Goal: Information Seeking & Learning: Check status

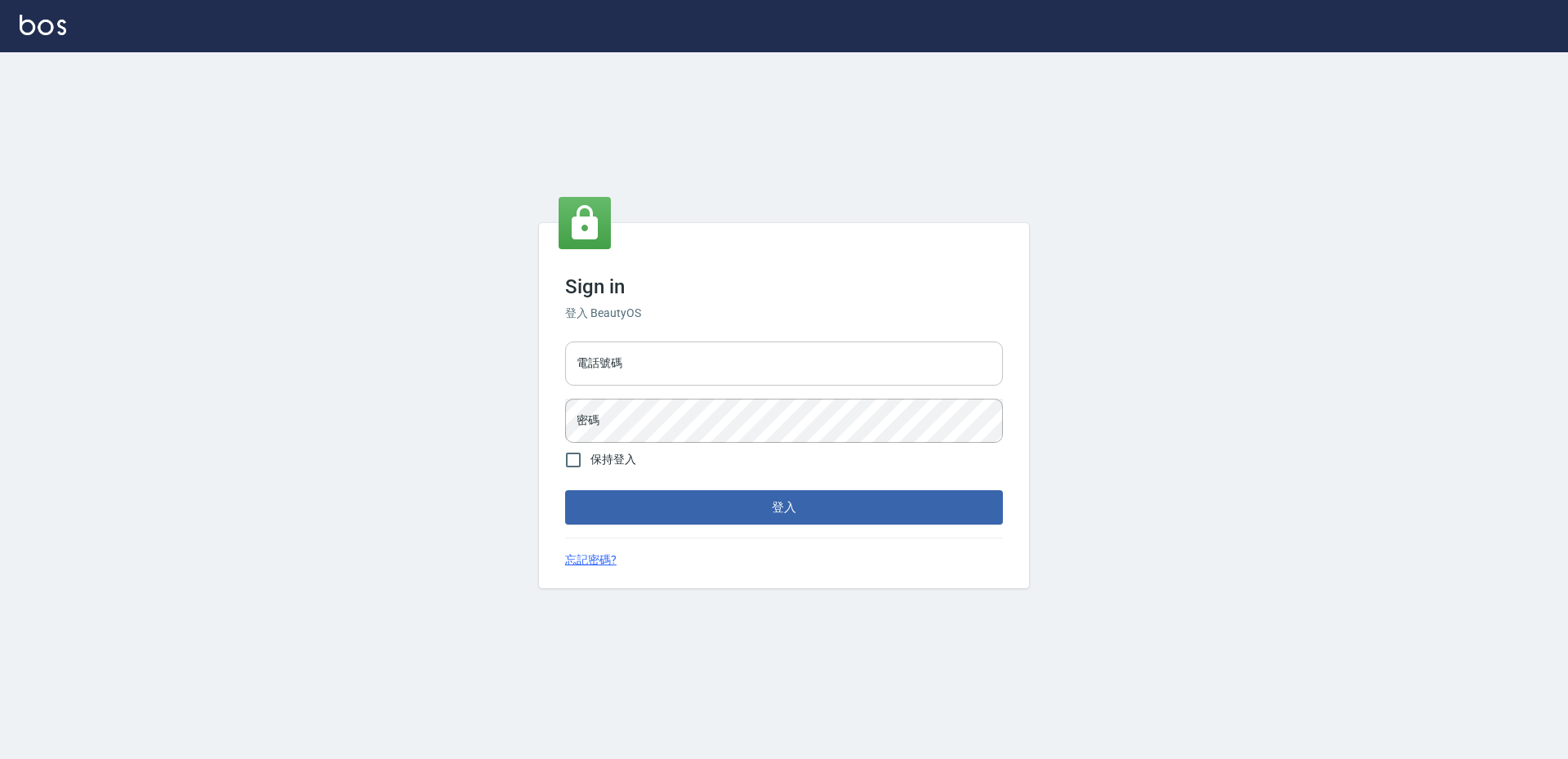
click at [668, 374] on input "電話號碼" at bounding box center [783, 363] width 438 height 44
type input "0988338477"
click at [565, 490] on button "登入" at bounding box center [783, 506] width 438 height 34
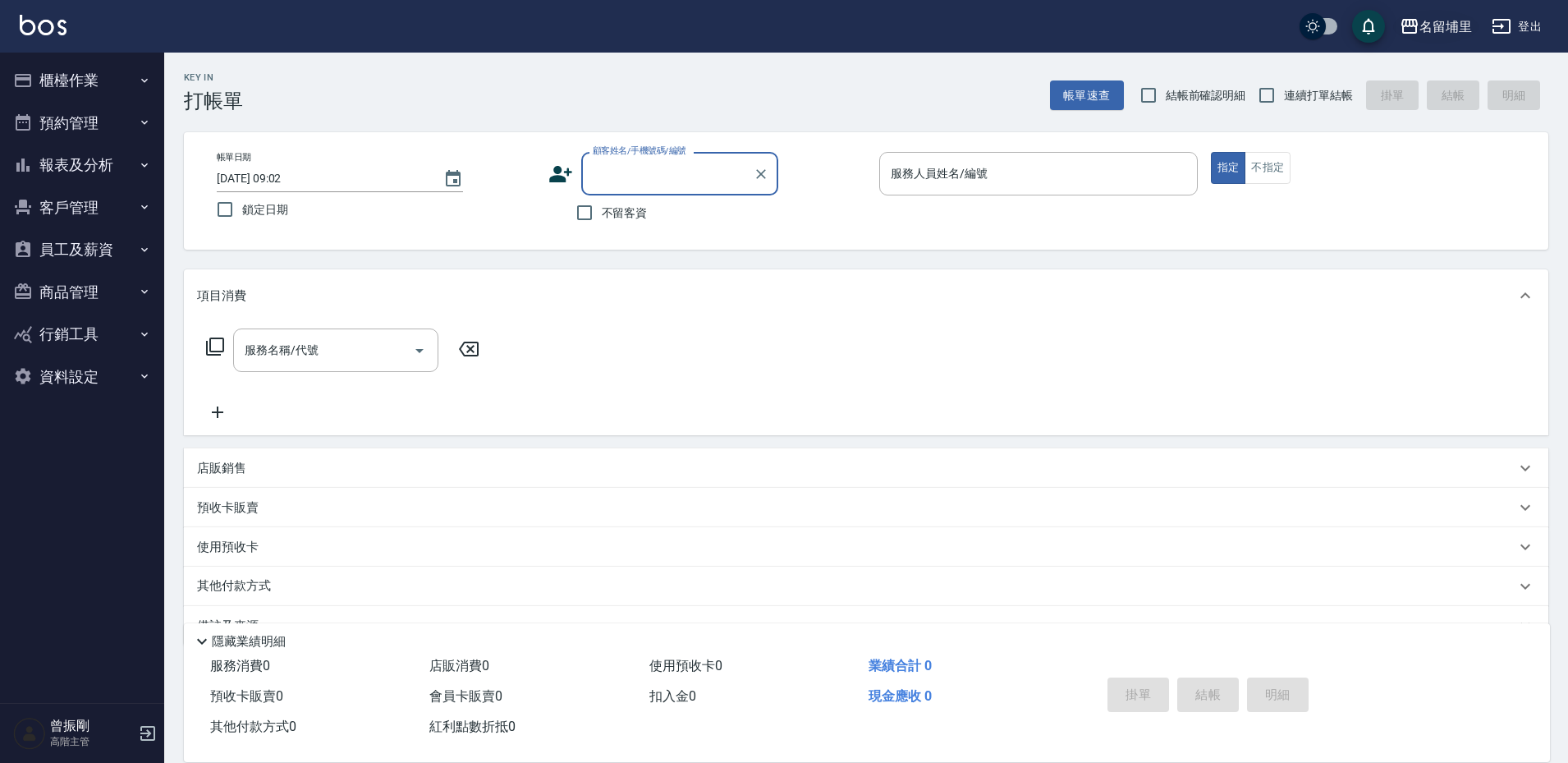
click at [1429, 38] on button "名留埔里" at bounding box center [1436, 26] width 85 height 33
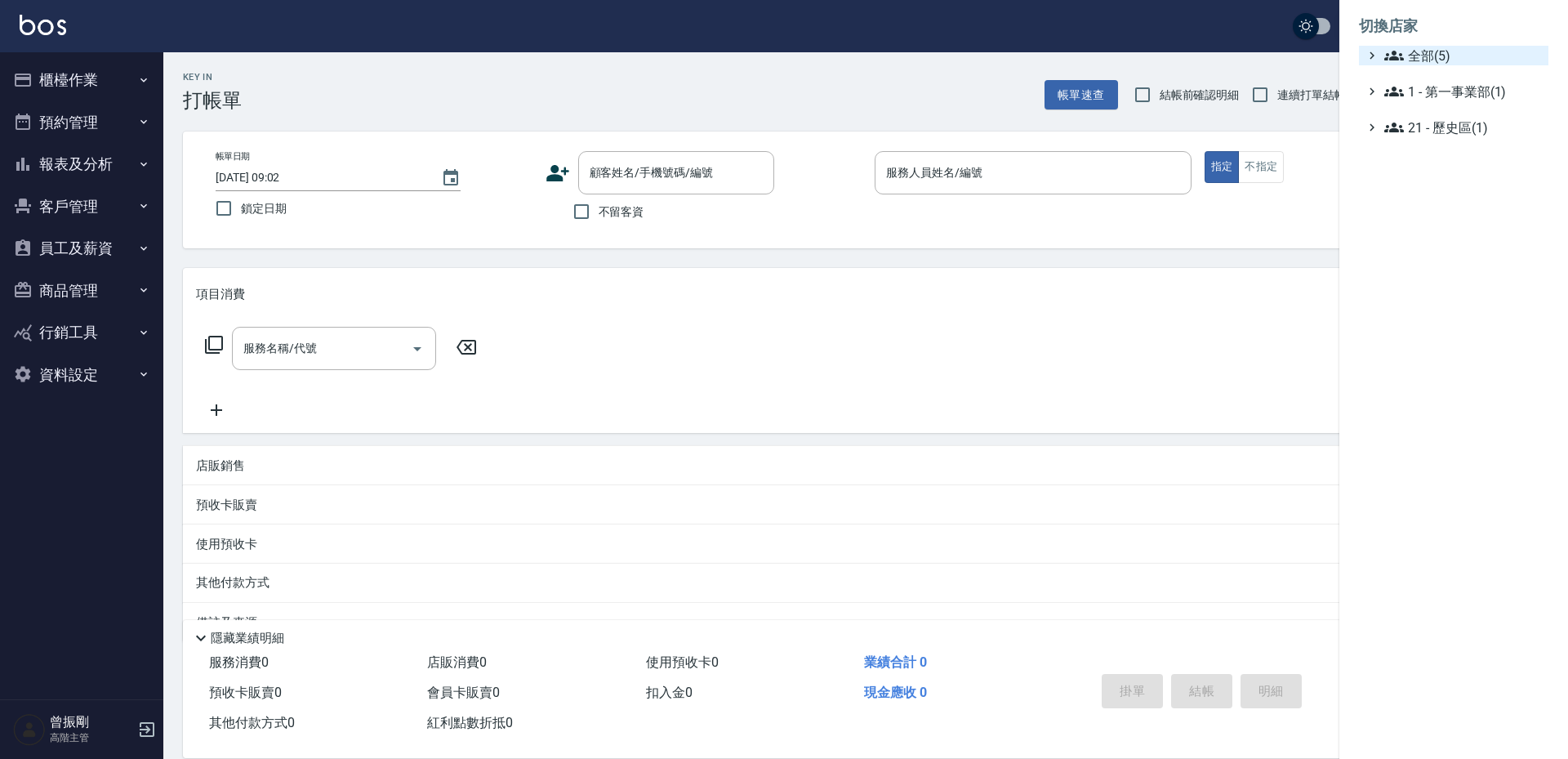
click at [1416, 54] on span "全部(5)" at bounding box center [1463, 56] width 158 height 20
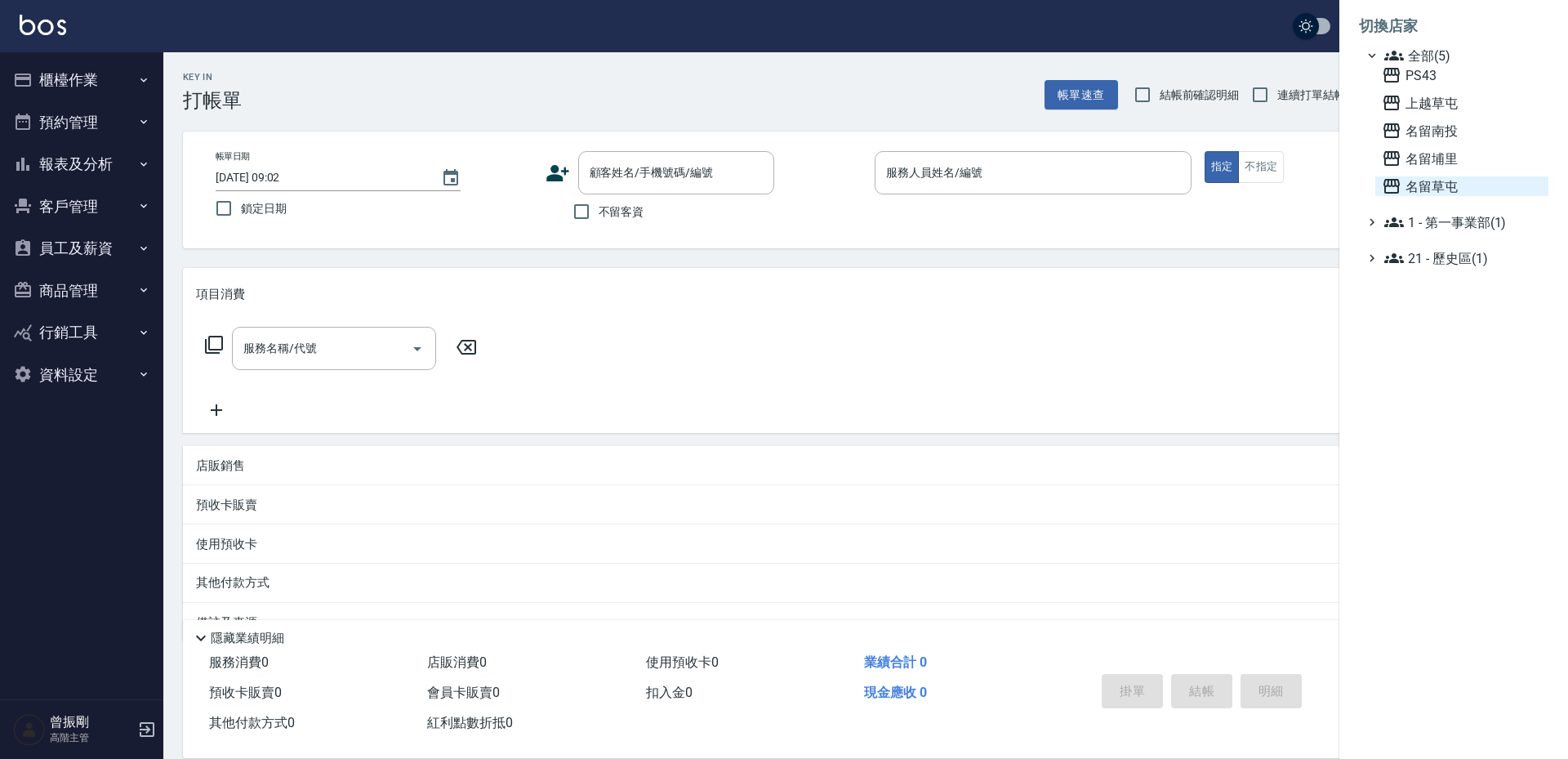
click at [1429, 180] on span "名留草屯" at bounding box center [1462, 186] width 160 height 20
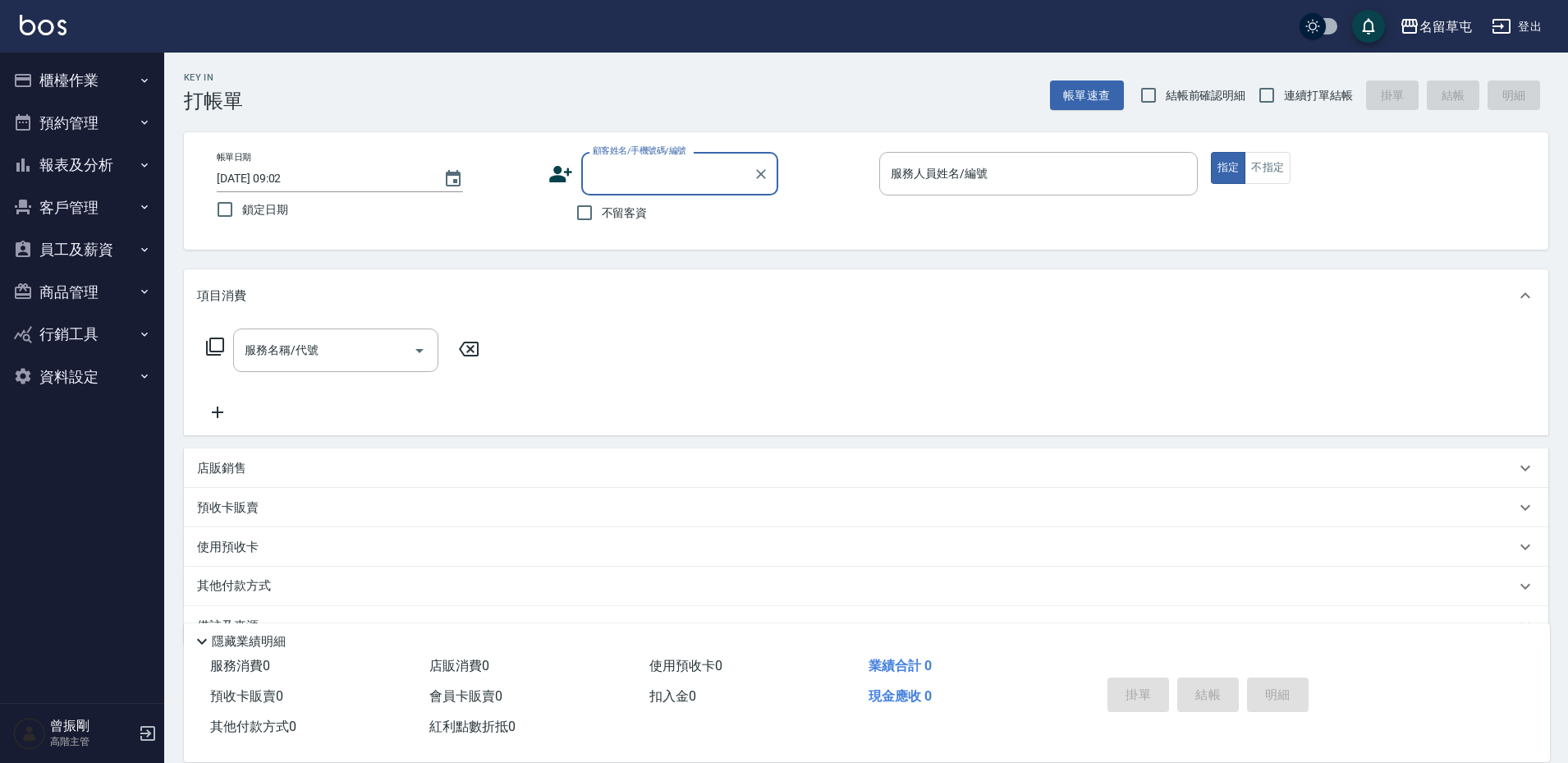
click at [84, 170] on button "報表及分析" at bounding box center [82, 166] width 151 height 43
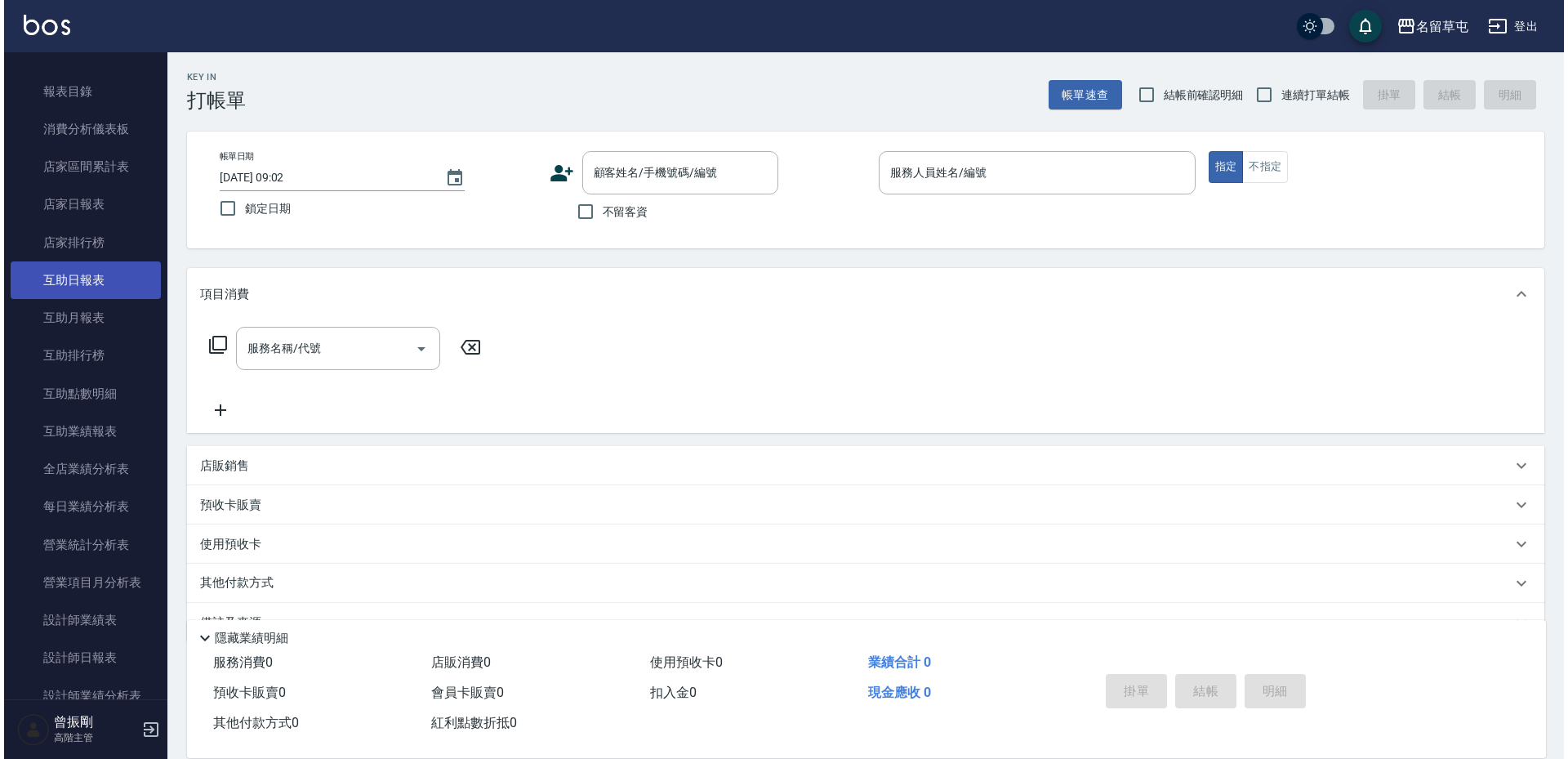
scroll to position [245, 0]
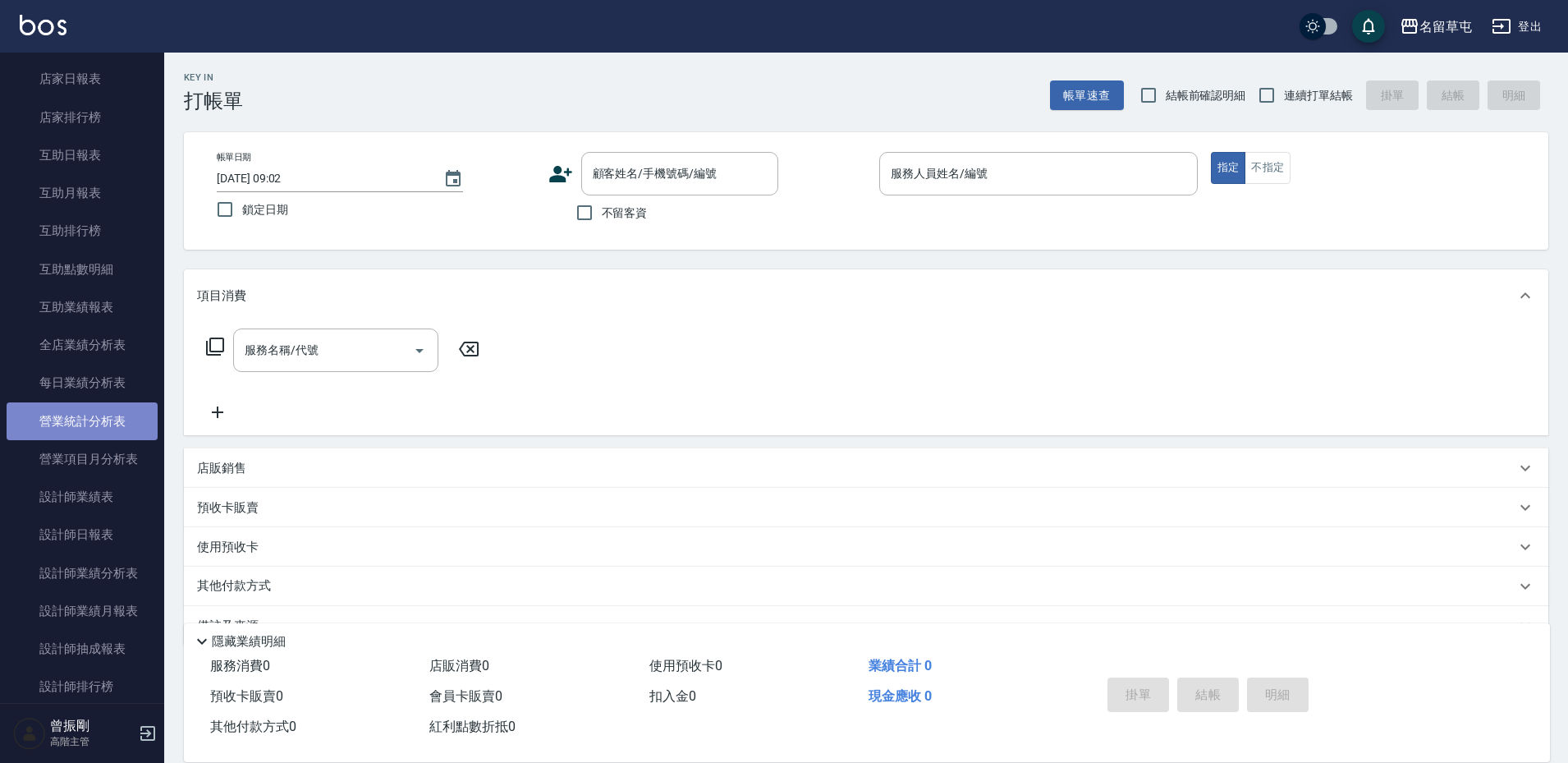
click at [123, 429] on link "營業統計分析表" at bounding box center [82, 421] width 151 height 38
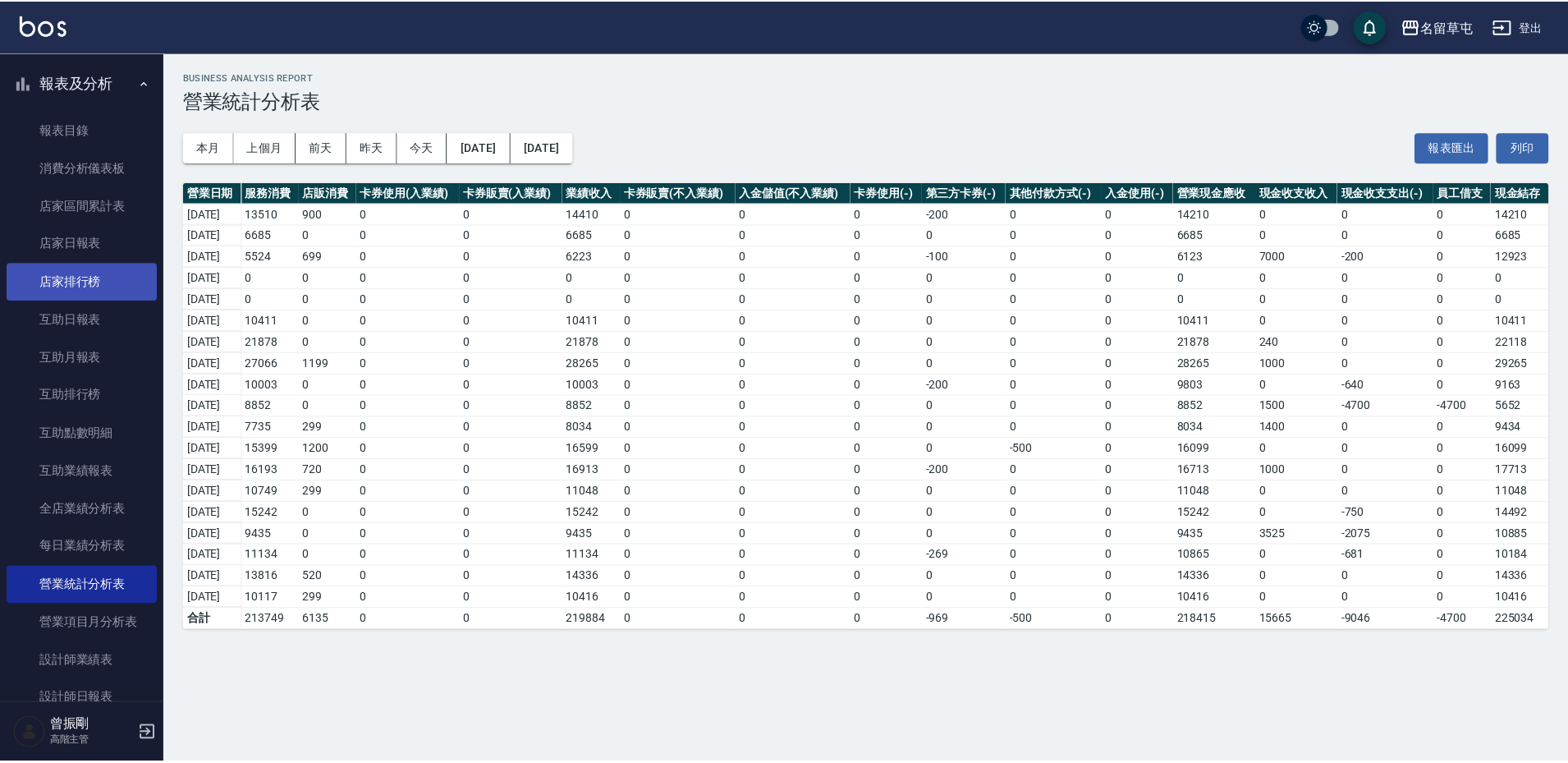
scroll to position [329, 0]
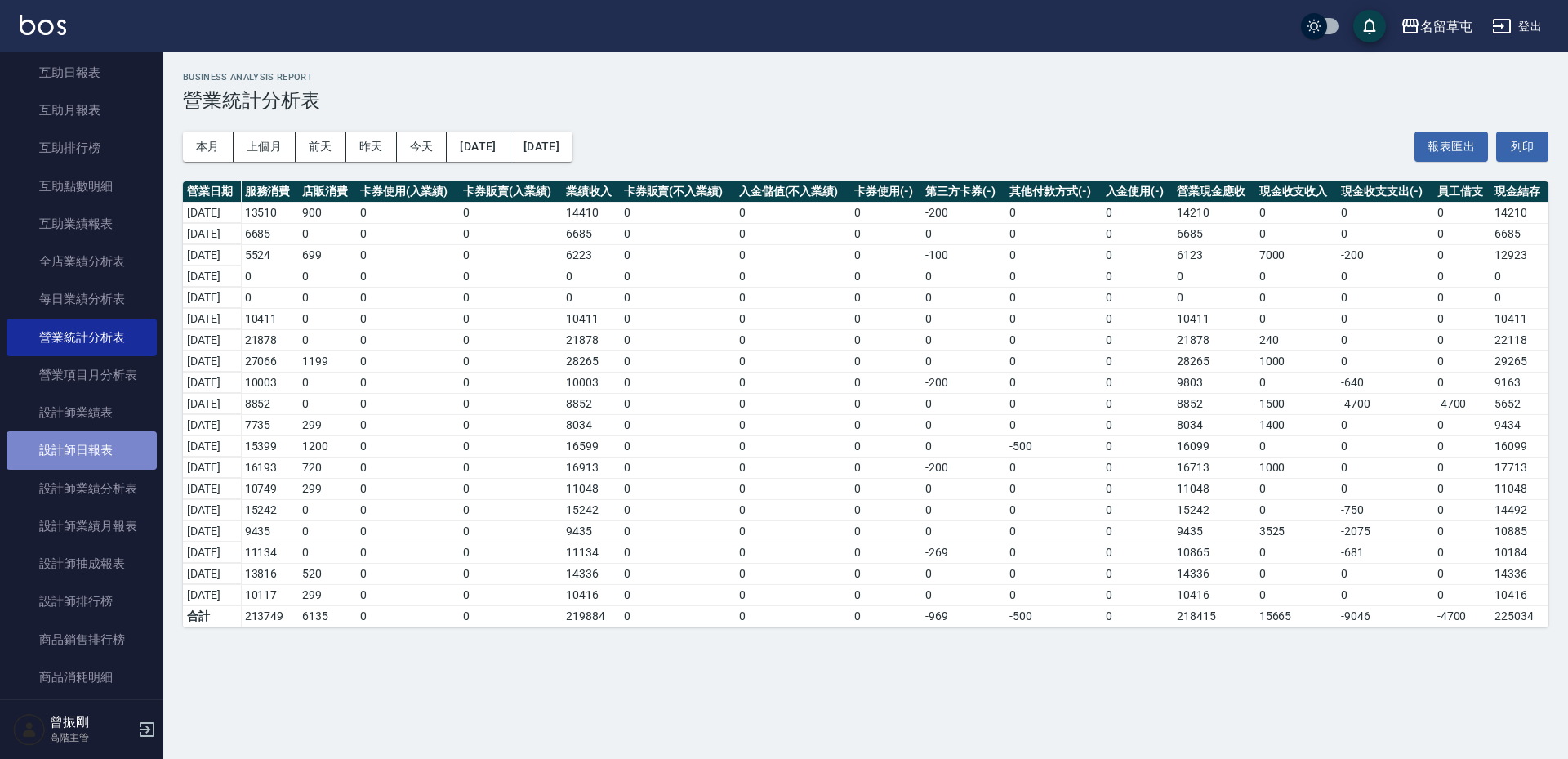
click at [98, 447] on link "設計師日報表" at bounding box center [82, 450] width 150 height 38
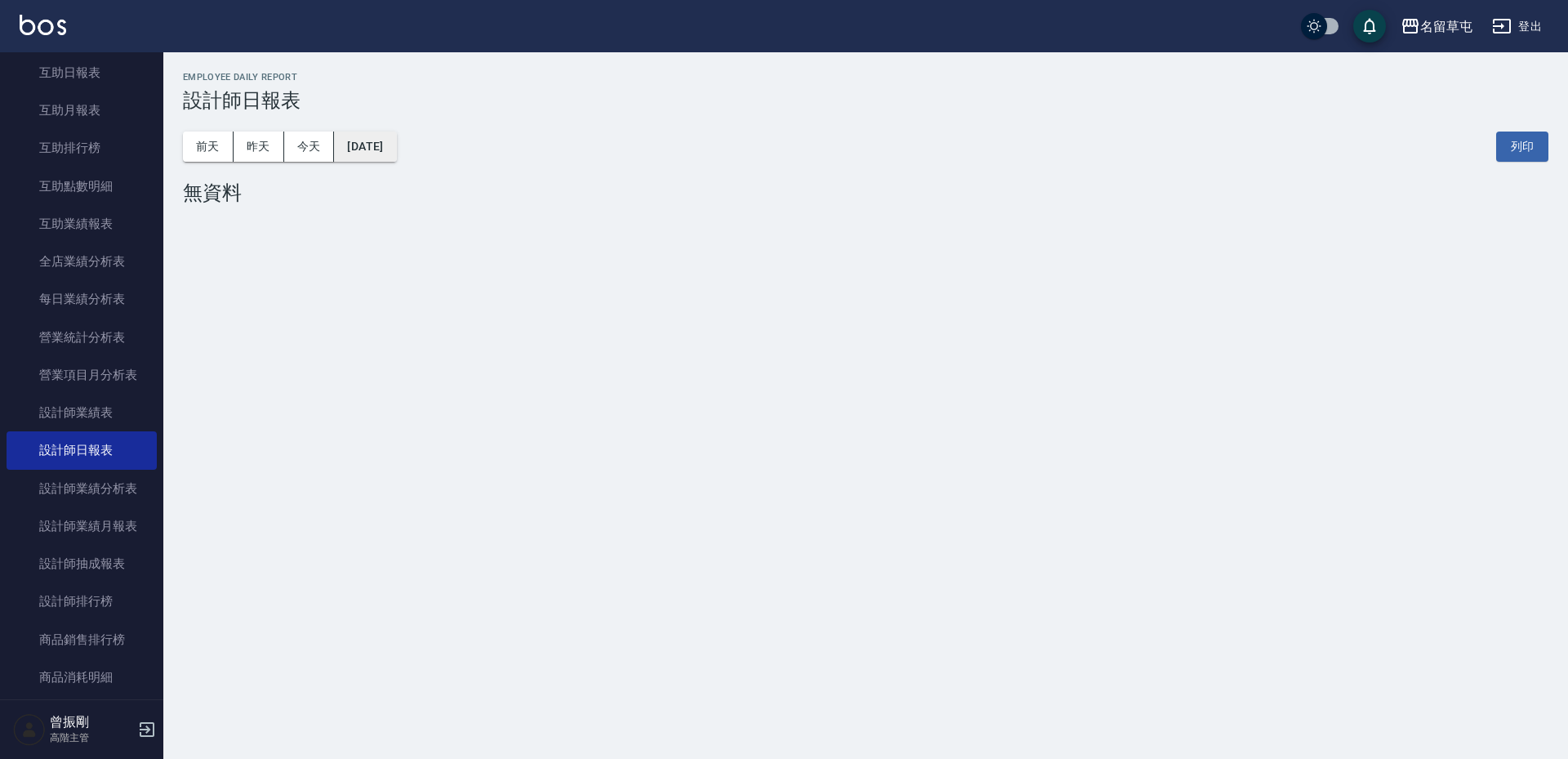
click at [396, 144] on button "2025/09/20" at bounding box center [365, 146] width 62 height 30
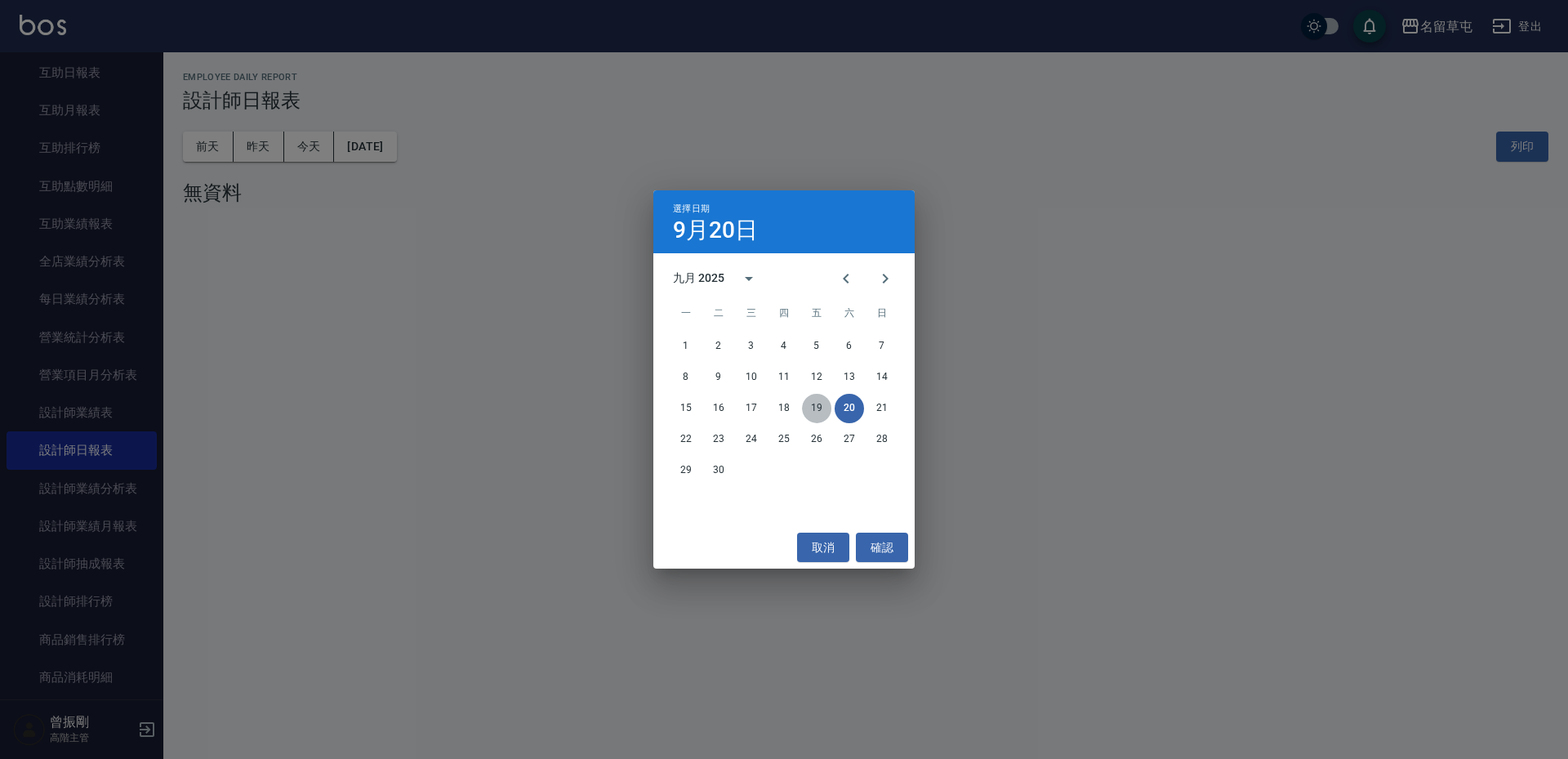
click at [821, 405] on button "19" at bounding box center [816, 409] width 29 height 29
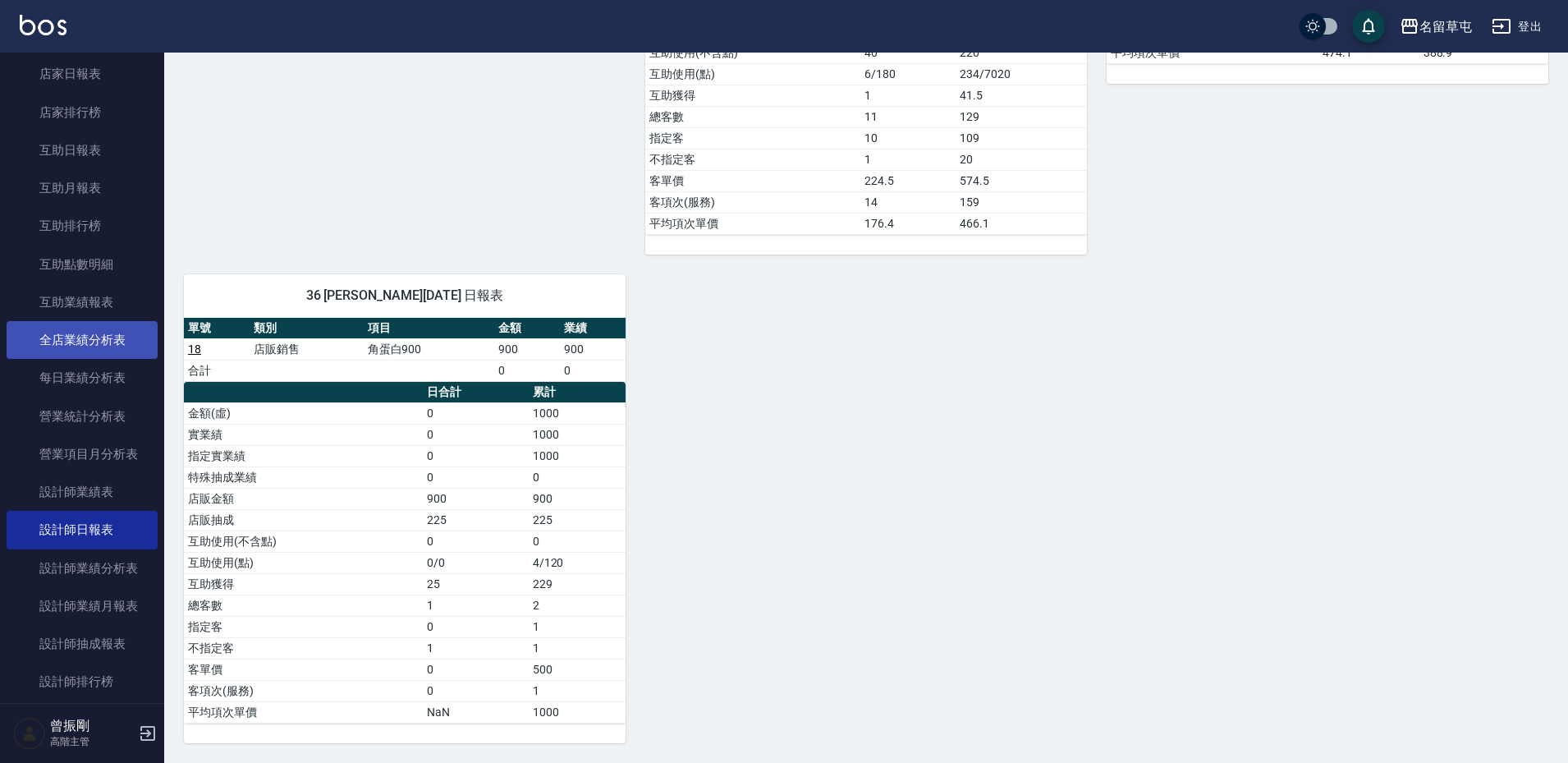
scroll to position [246, 0]
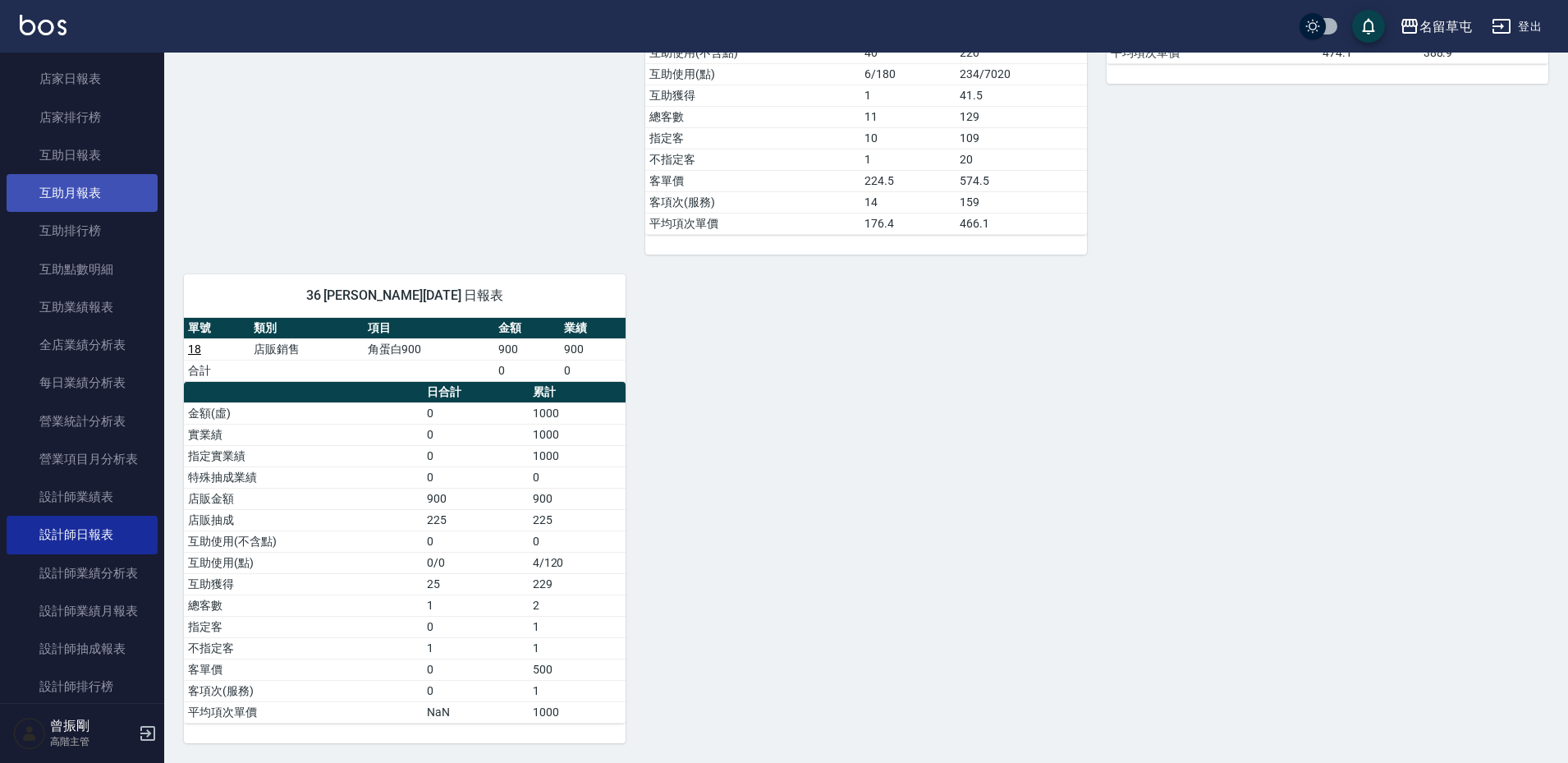
click at [91, 199] on link "互助月報表" at bounding box center [82, 193] width 151 height 38
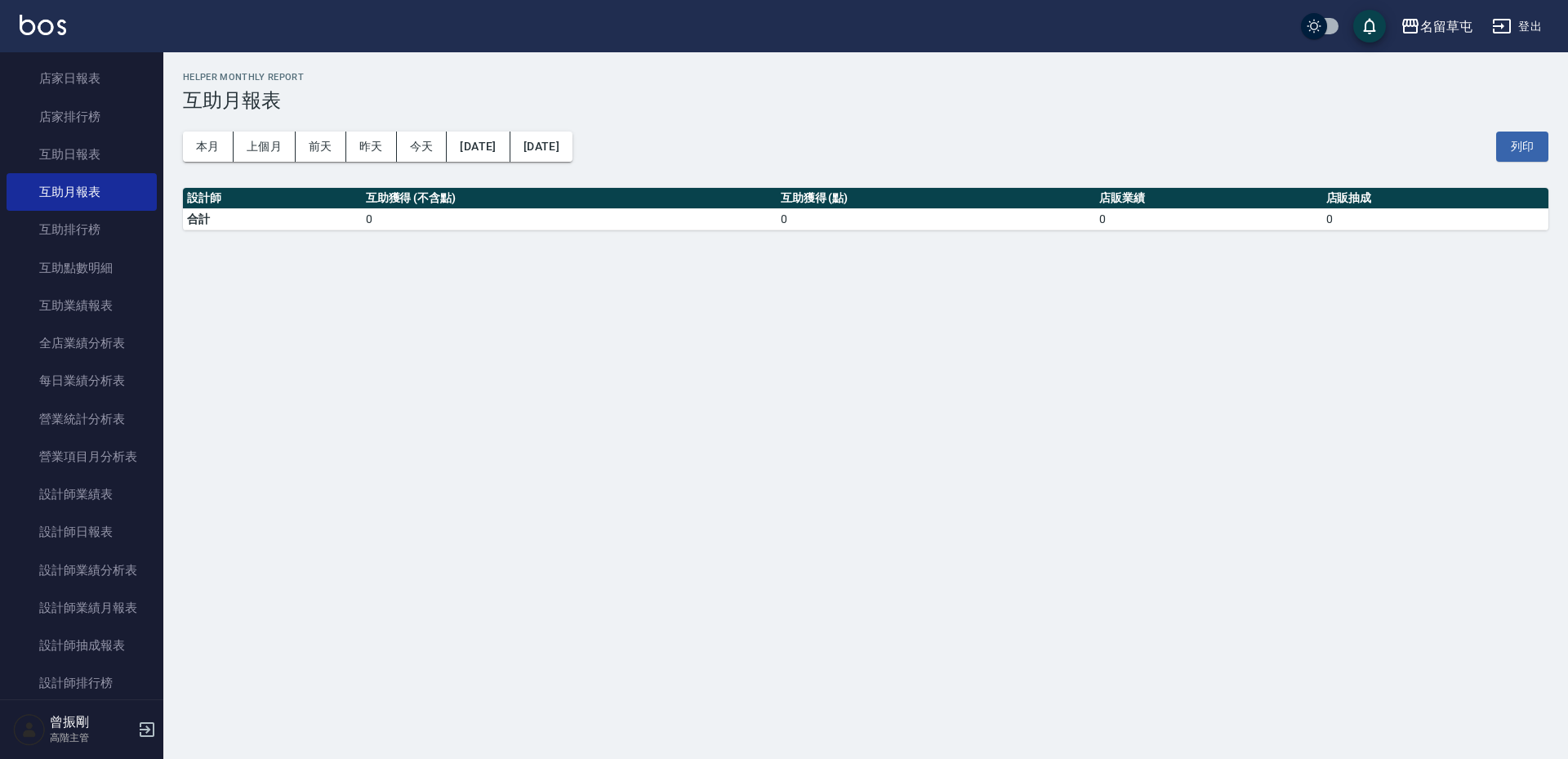
click at [482, 143] on button "2025/09/20" at bounding box center [478, 146] width 62 height 30
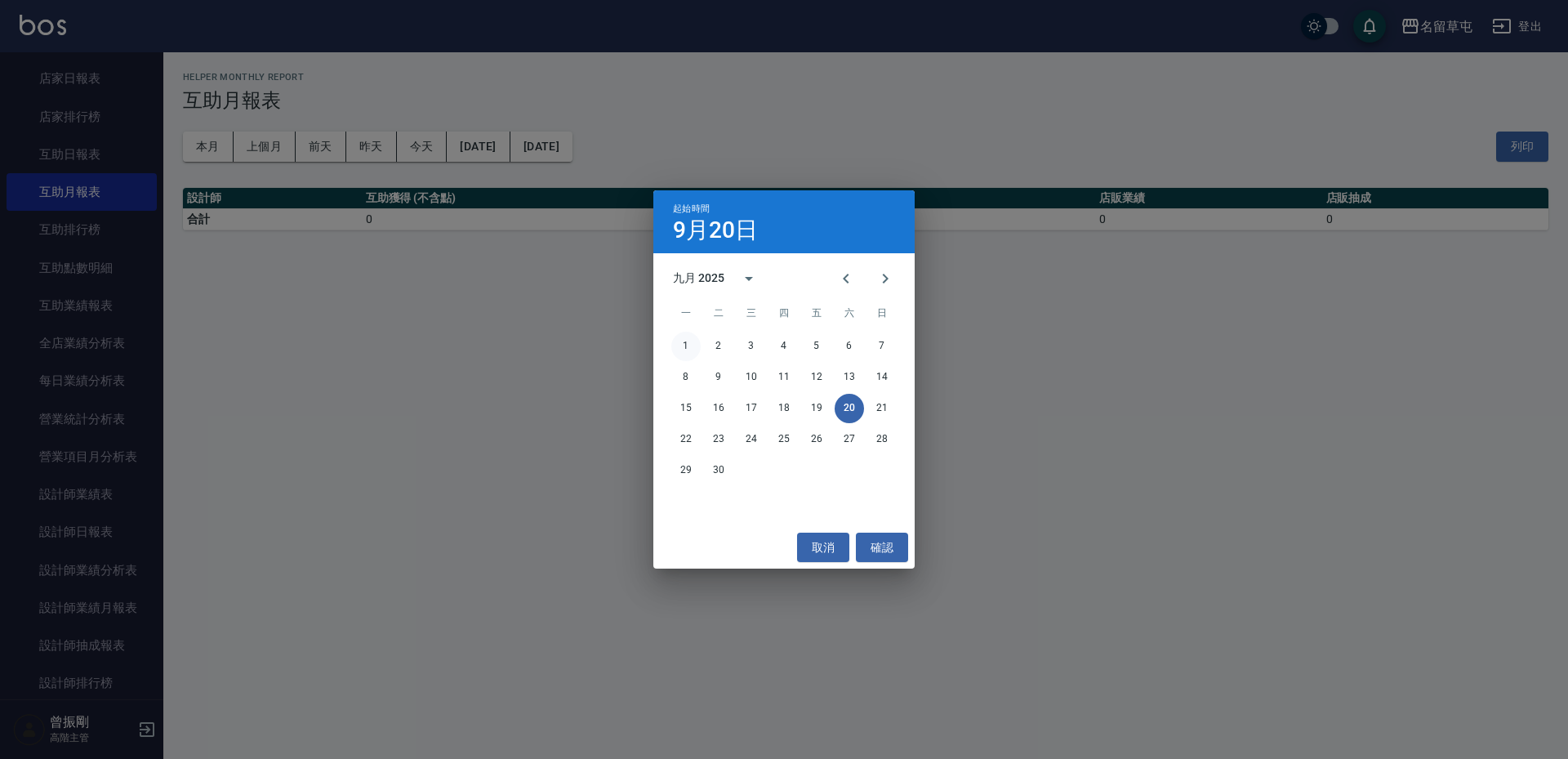
click at [685, 346] on button "1" at bounding box center [686, 346] width 29 height 29
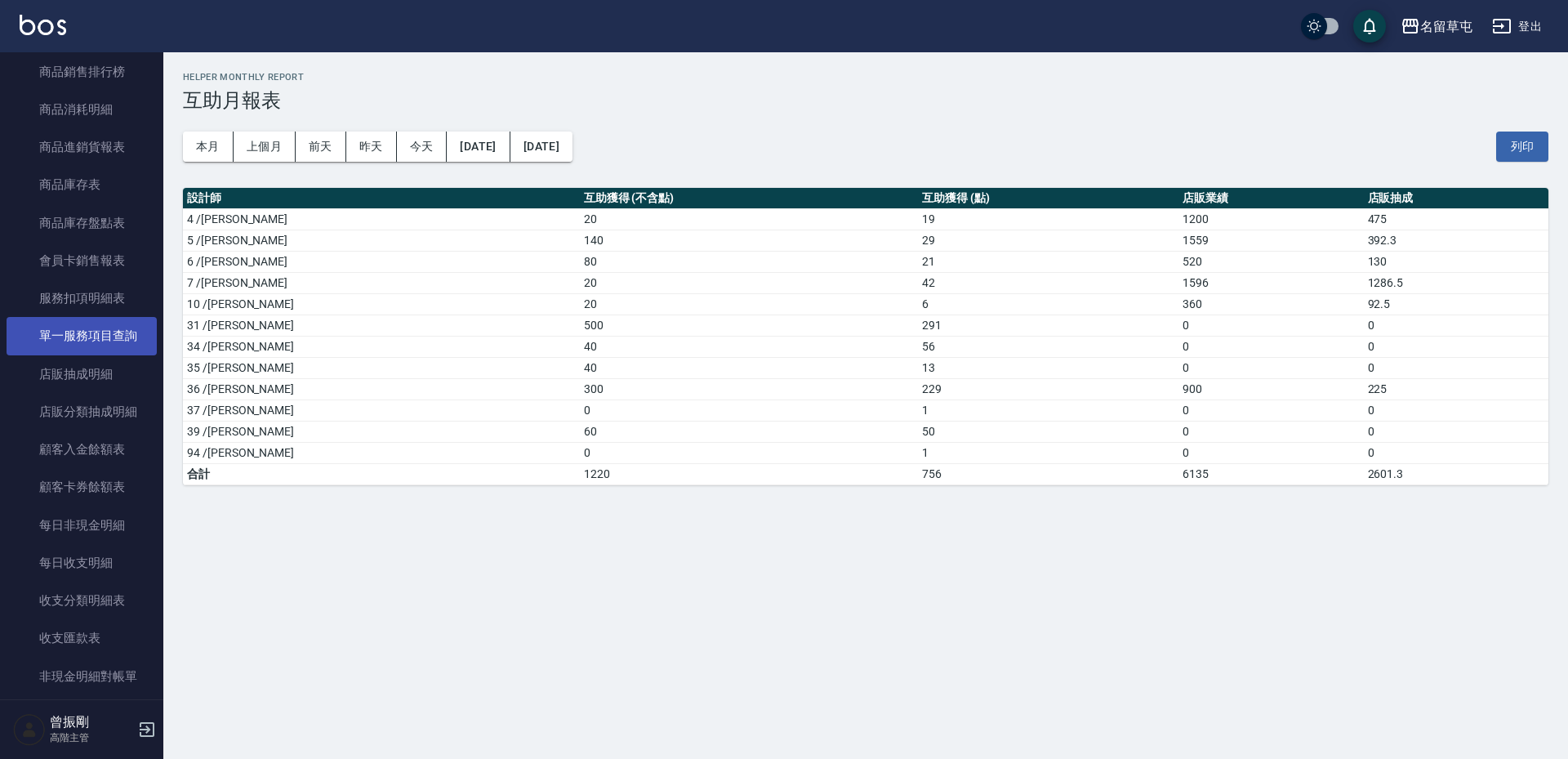
scroll to position [980, 0]
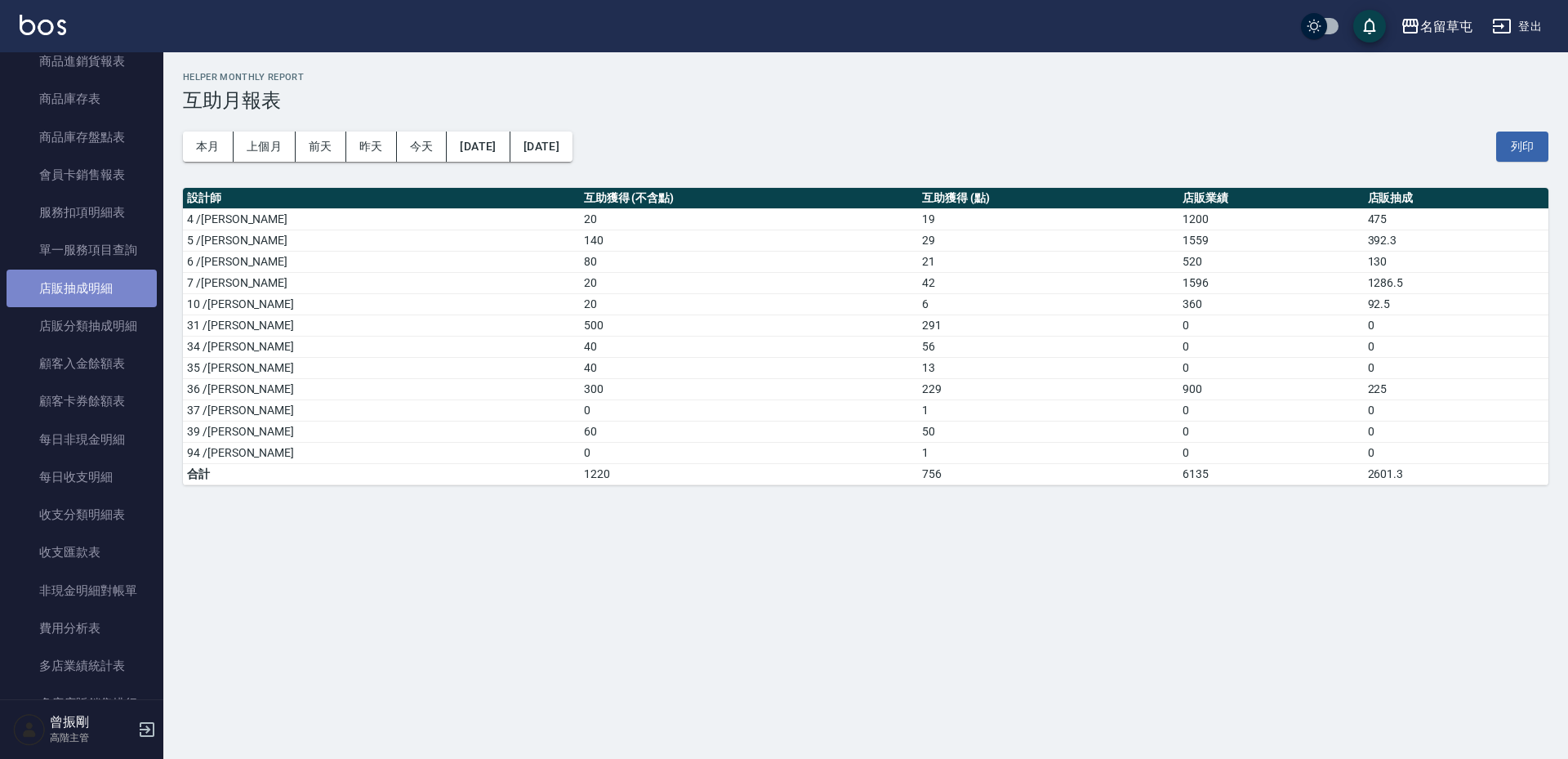
click at [103, 294] on link "店販抽成明細" at bounding box center [82, 288] width 150 height 38
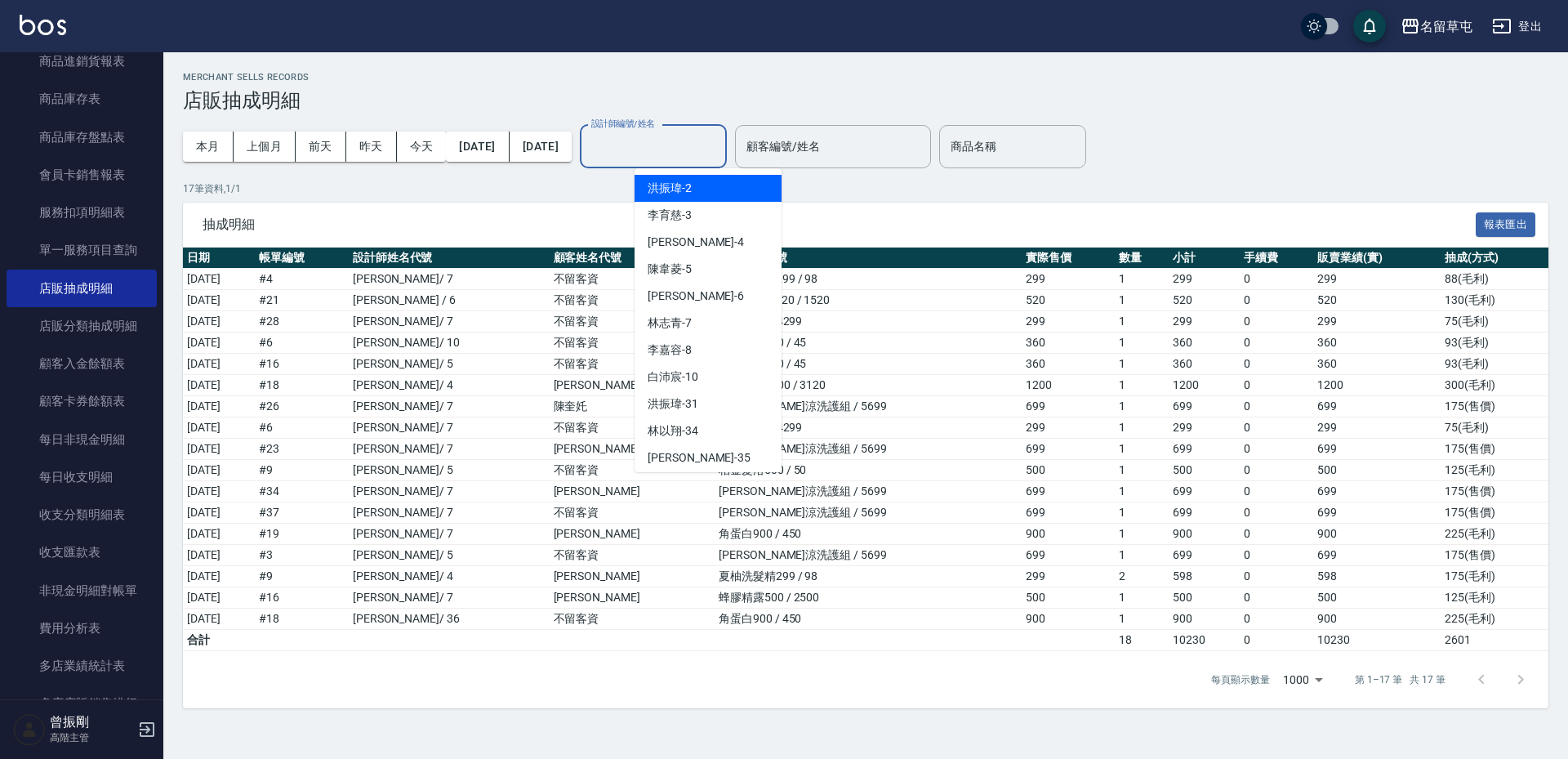
click at [706, 148] on input "設計師編號/姓名" at bounding box center [653, 146] width 133 height 28
click at [688, 245] on span "李偲勤 -4" at bounding box center [695, 242] width 97 height 18
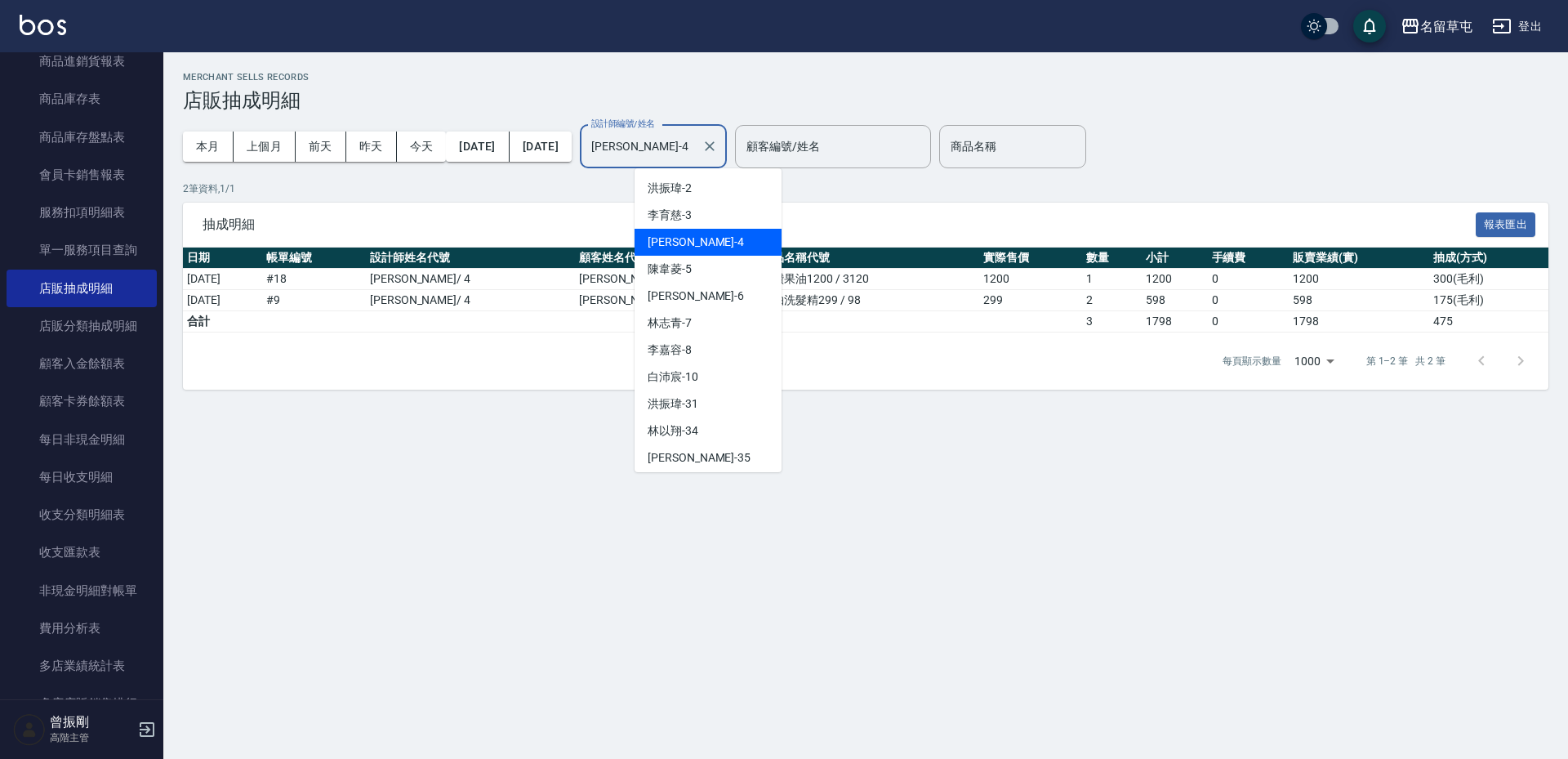
click at [694, 159] on input "李偲勤-4" at bounding box center [641, 146] width 108 height 28
click at [693, 264] on div "陳韋菱 -5" at bounding box center [708, 269] width 147 height 27
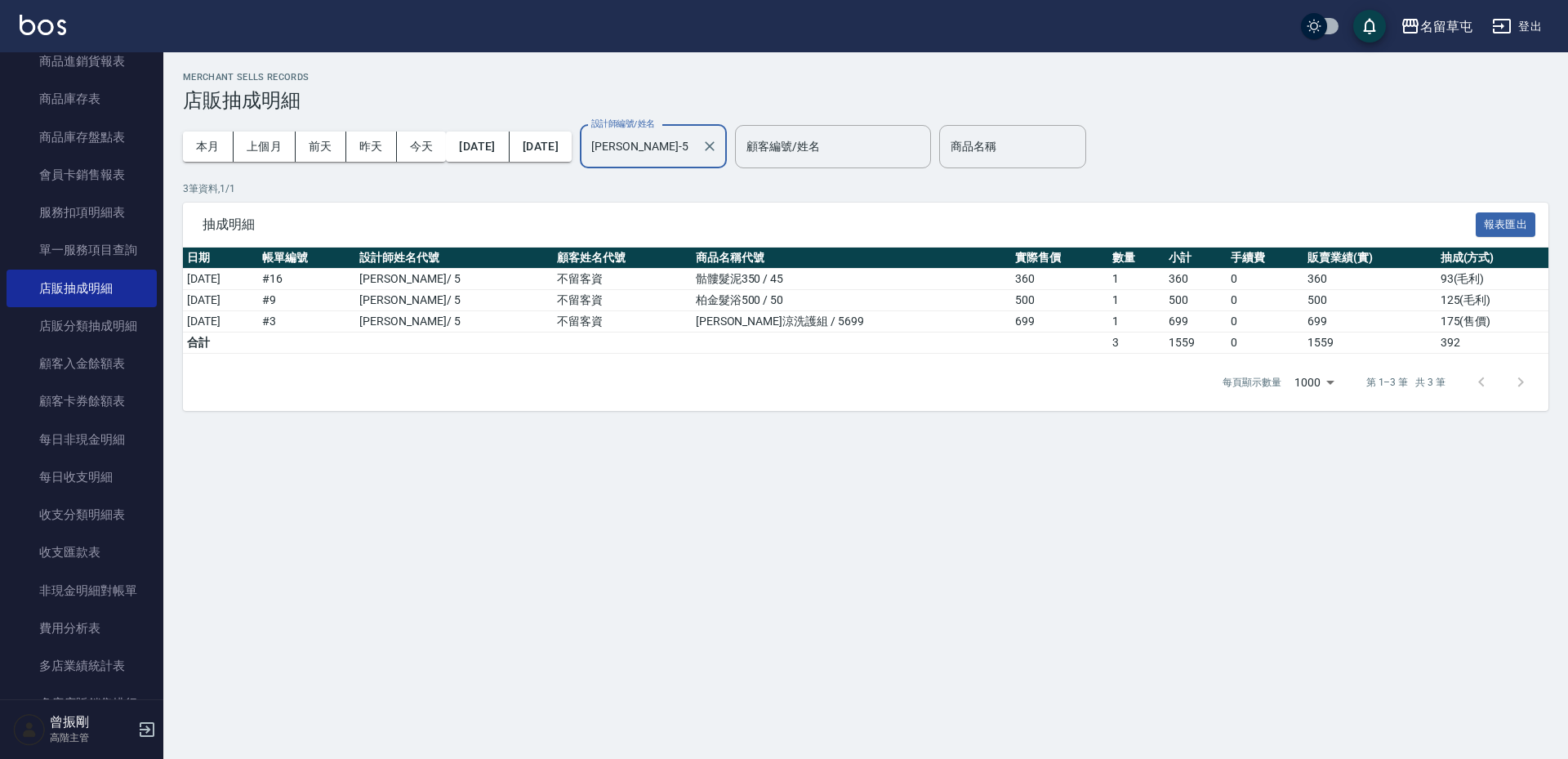
click at [671, 151] on input "陳韋菱-5" at bounding box center [641, 146] width 108 height 28
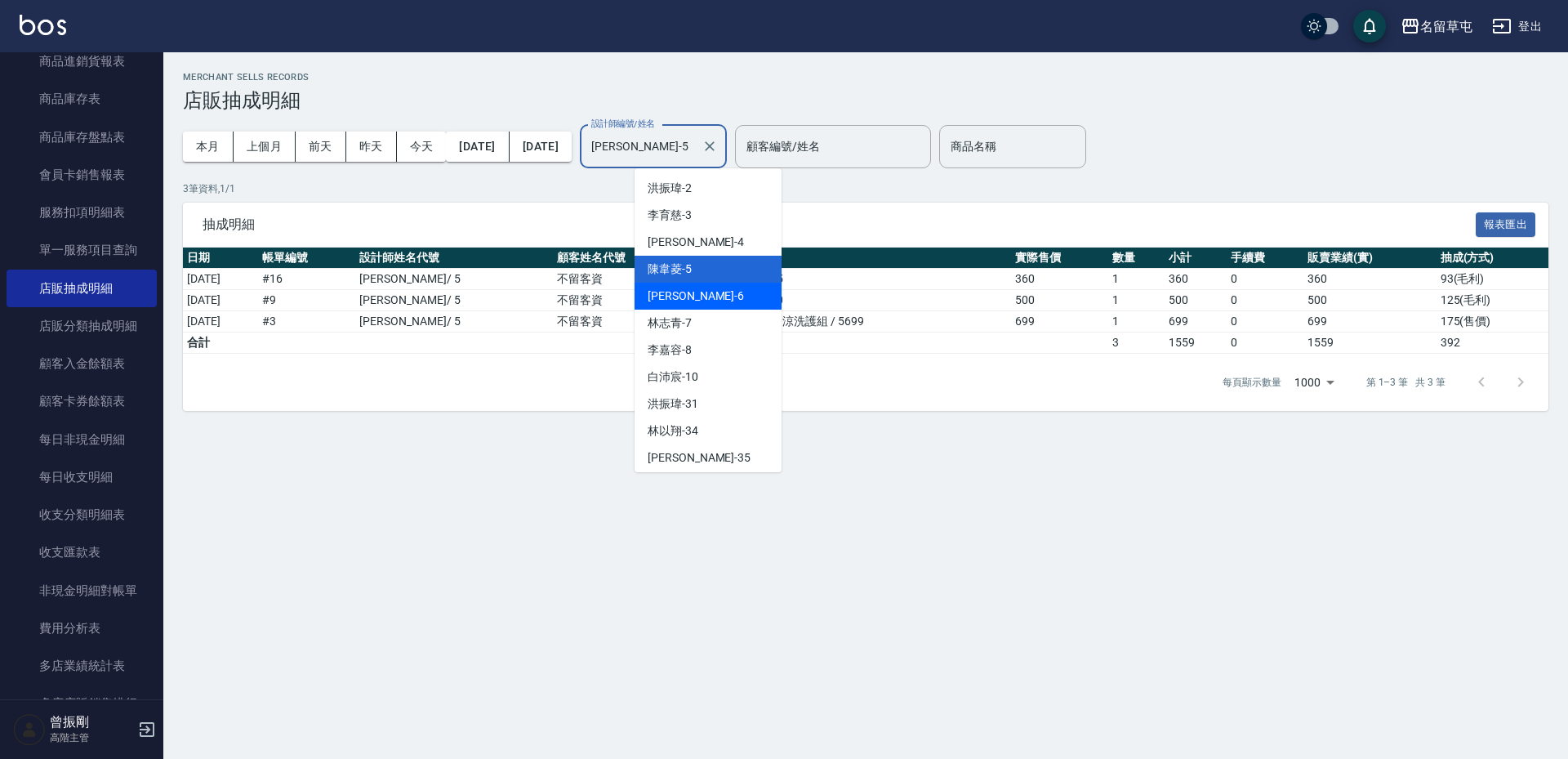
click at [671, 285] on div "林昀錚 -6" at bounding box center [708, 297] width 147 height 27
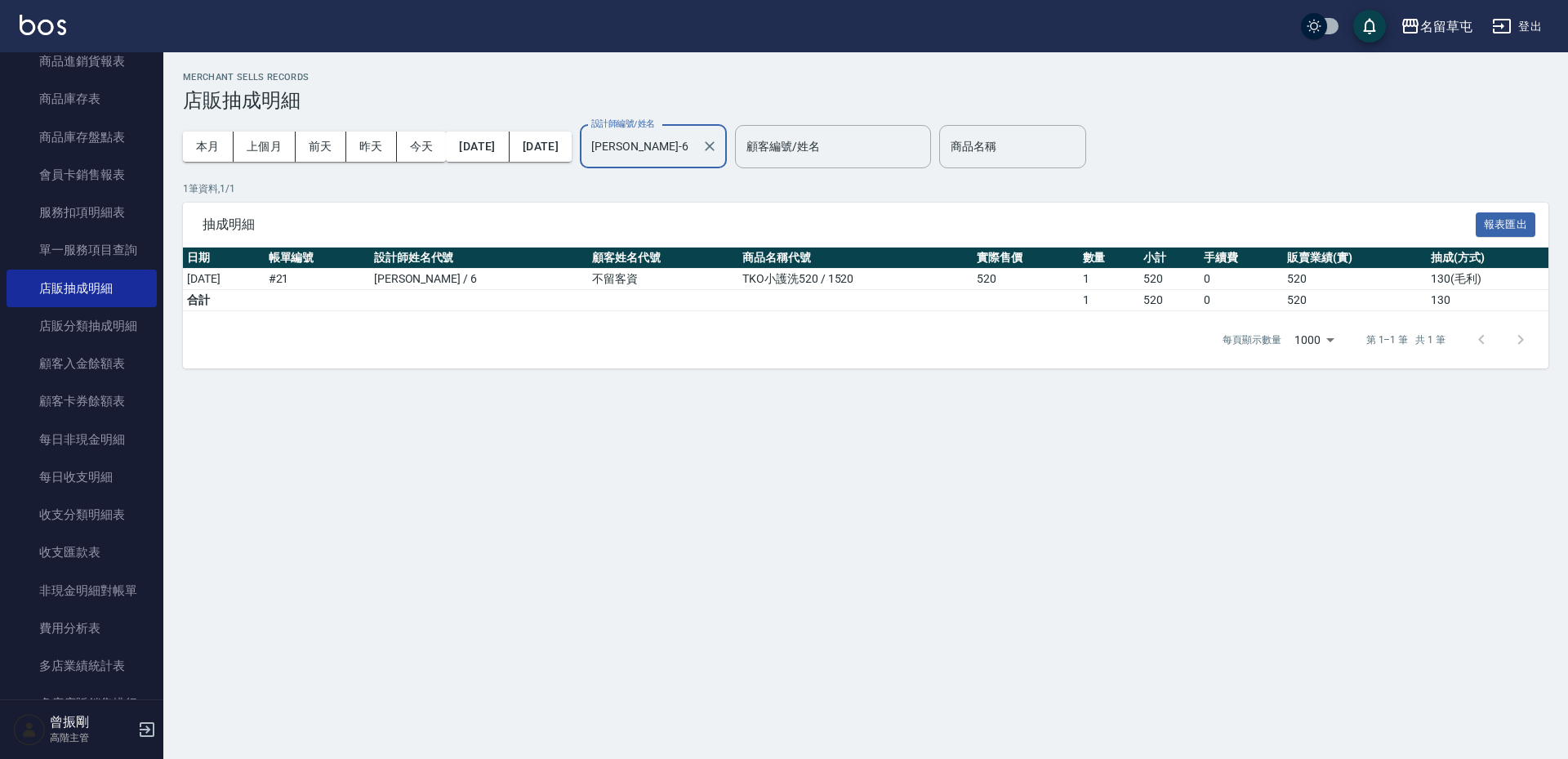
click at [695, 150] on input "林昀錚-6" at bounding box center [641, 146] width 108 height 28
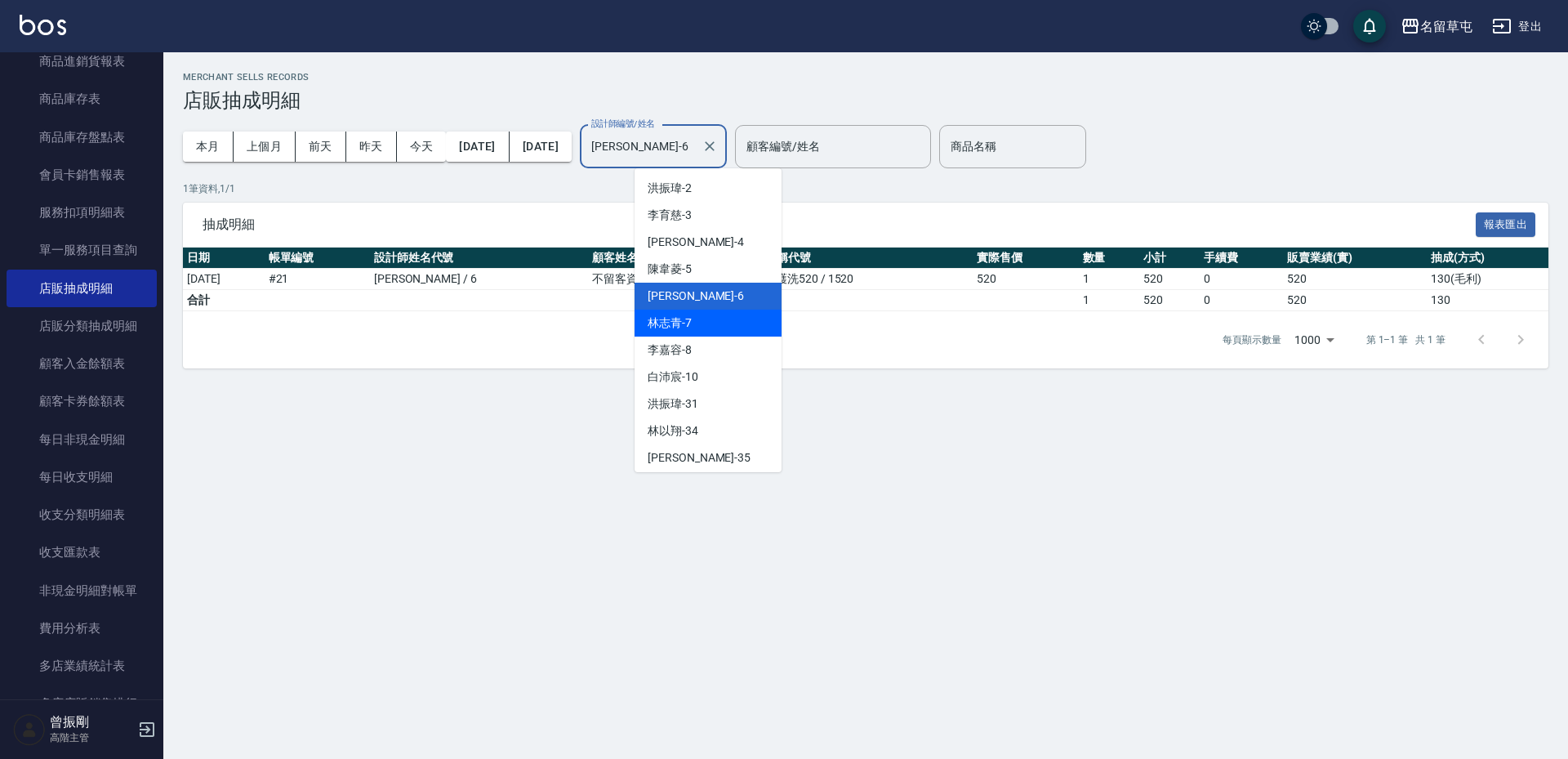
click at [683, 331] on span "林志青 -7" at bounding box center [669, 323] width 44 height 18
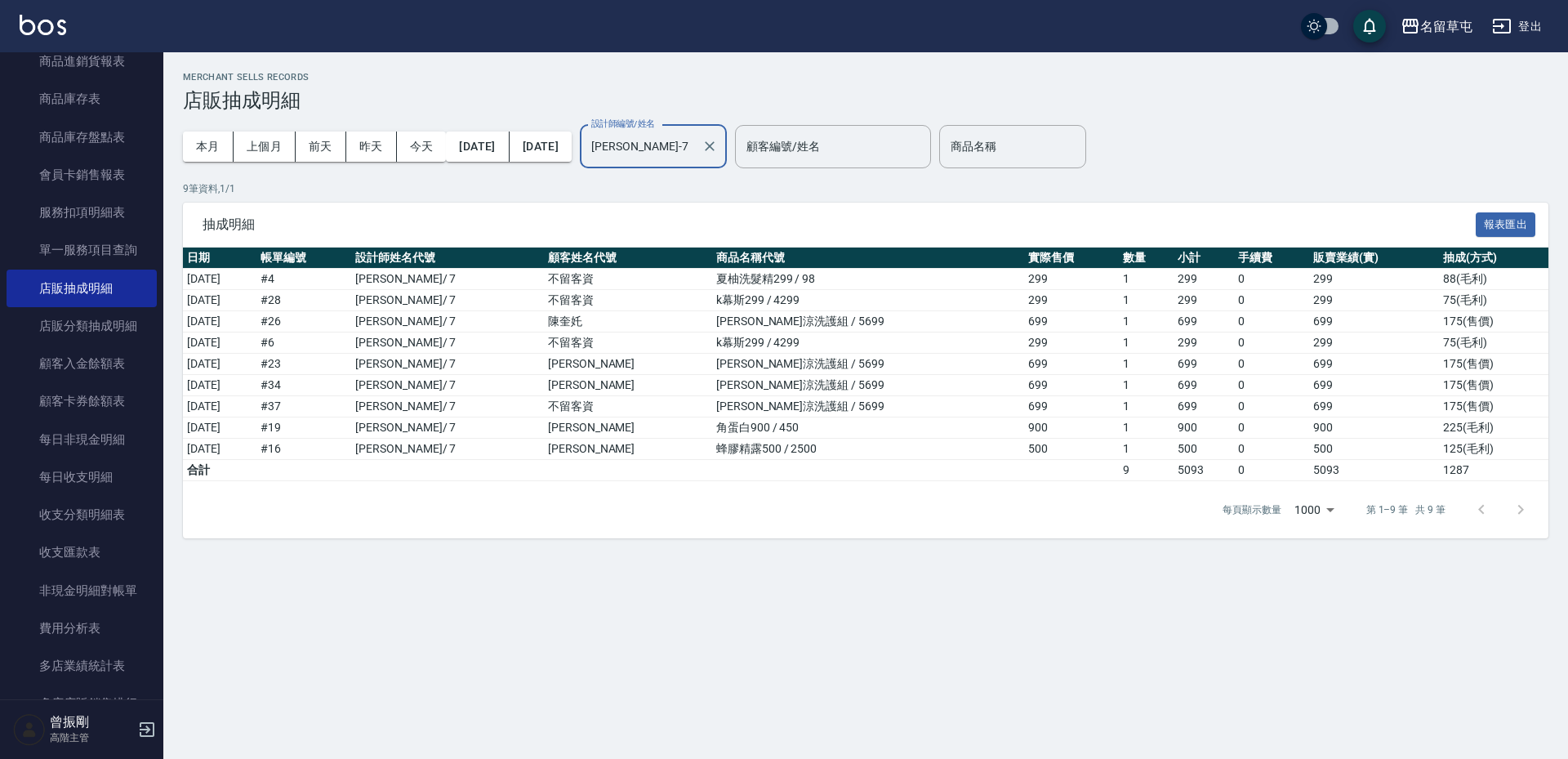
click at [711, 167] on div "林志青-7 設計師編號/姓名" at bounding box center [653, 146] width 147 height 43
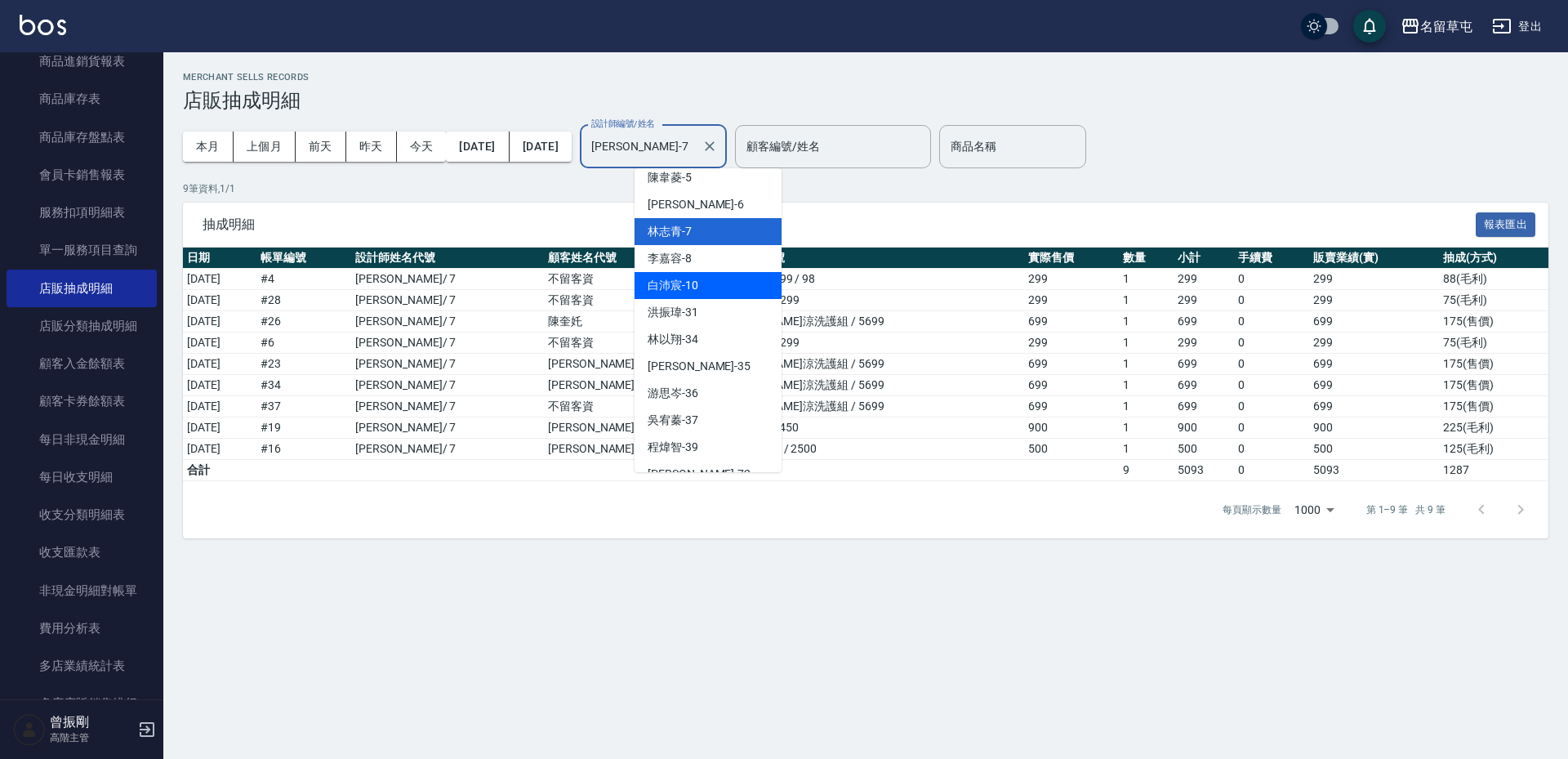
scroll to position [163, 0]
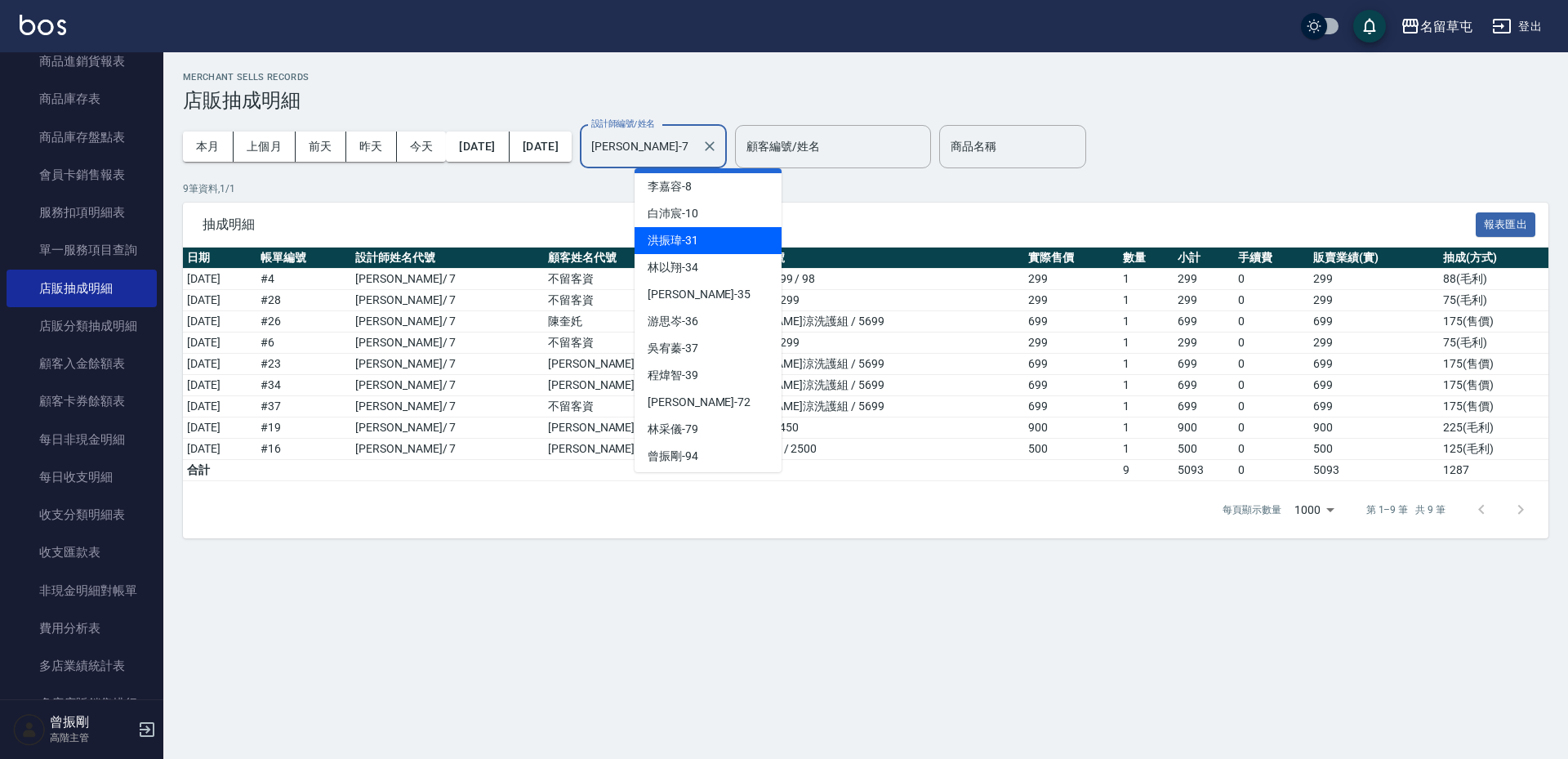
click at [685, 235] on span "洪振瑋 -31" at bounding box center [673, 241] width 51 height 18
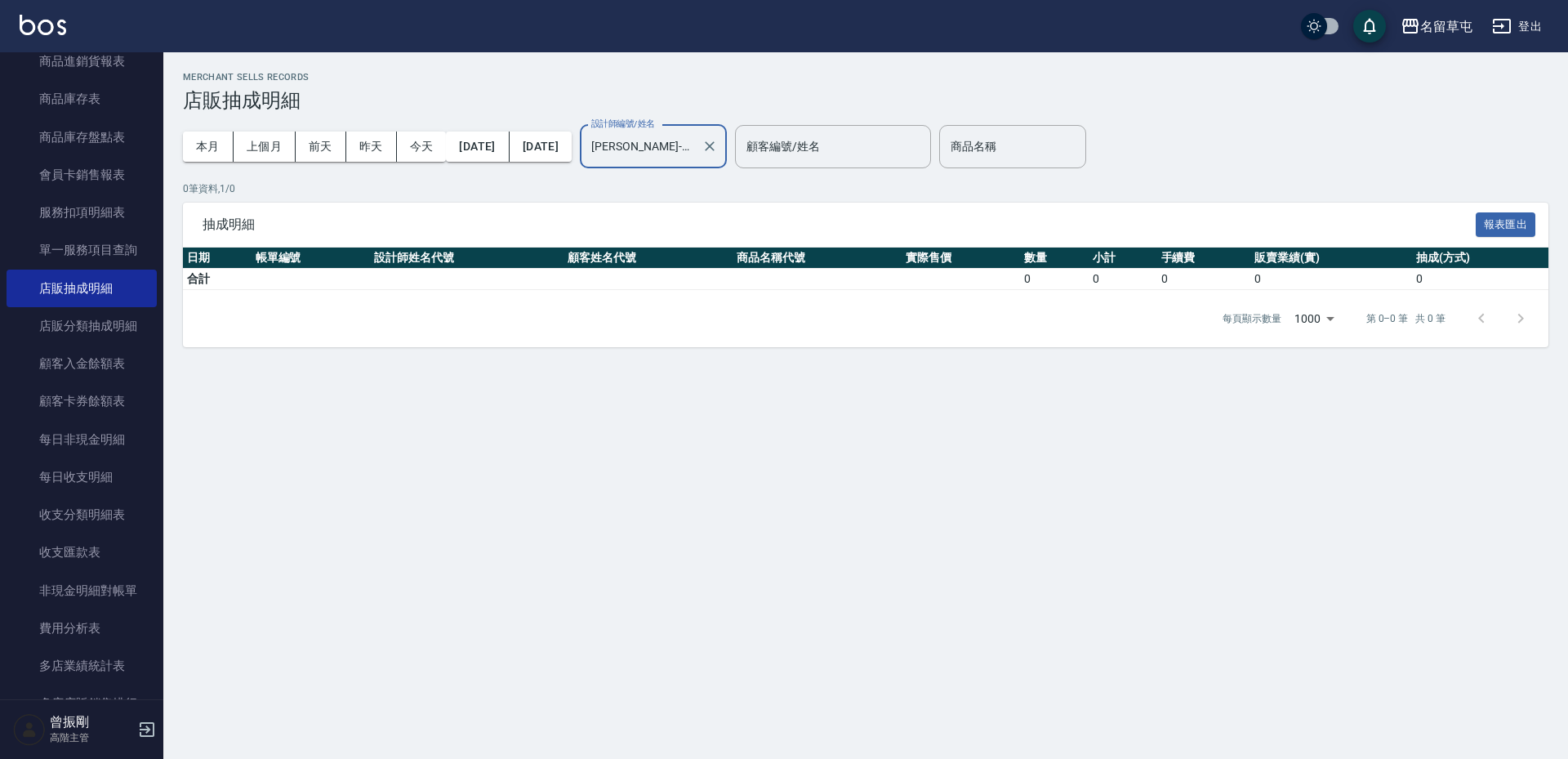
click at [695, 163] on div "洪振瑋-31 設計師編號/姓名" at bounding box center [653, 146] width 147 height 43
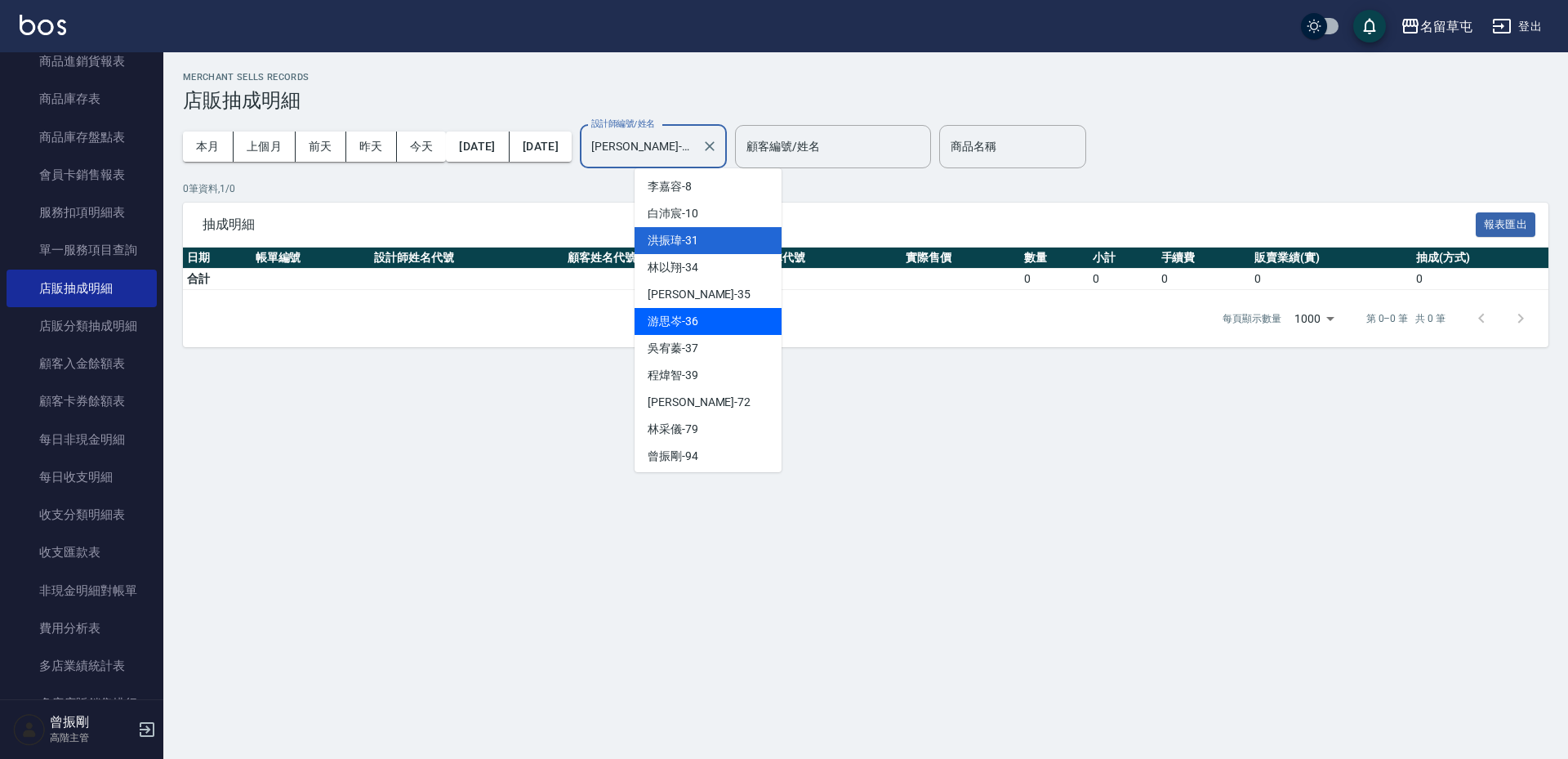
click at [679, 319] on span "游思岑 -36" at bounding box center [673, 322] width 51 height 18
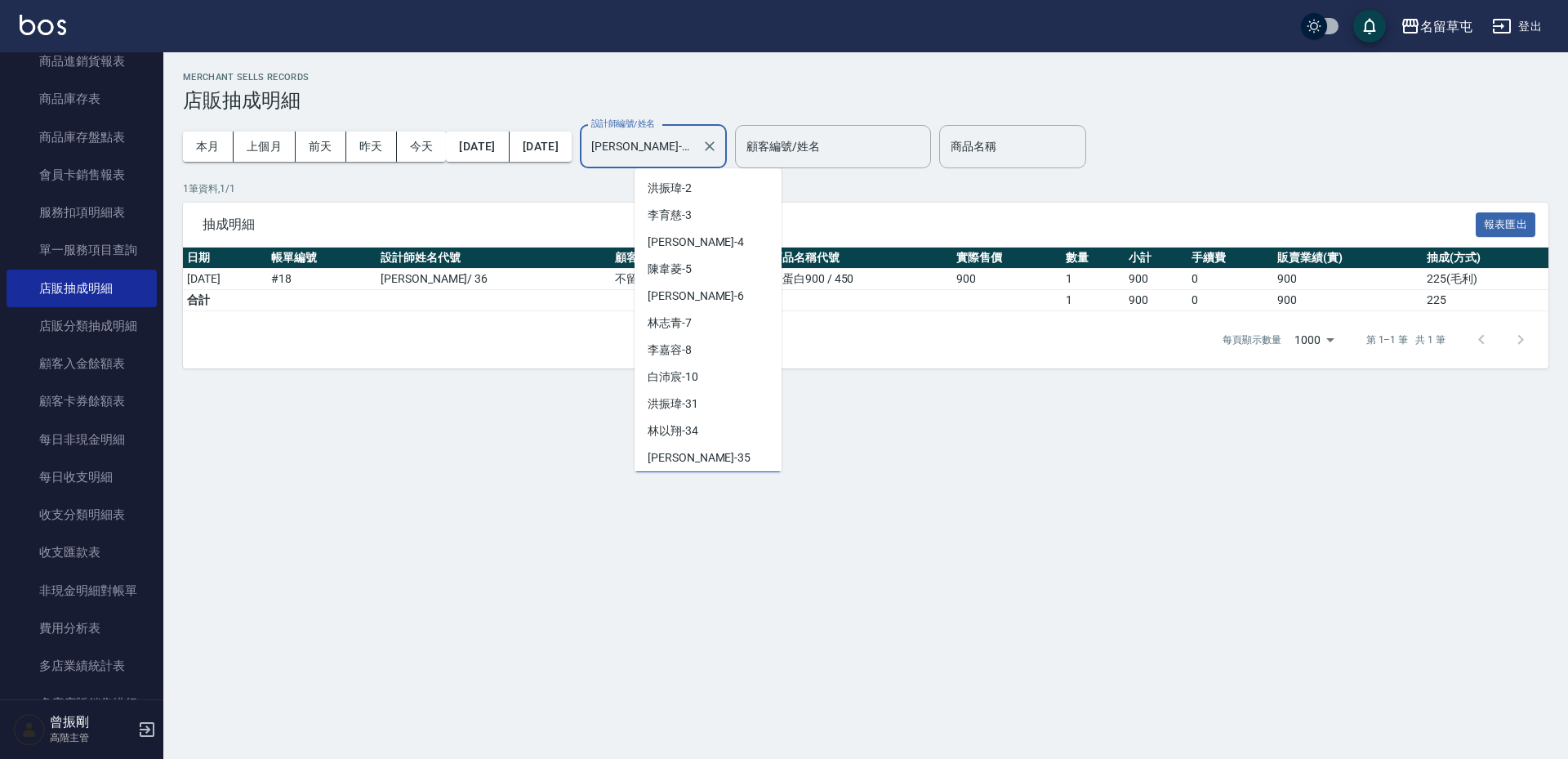
click at [695, 149] on input "游思岑-36" at bounding box center [641, 146] width 108 height 28
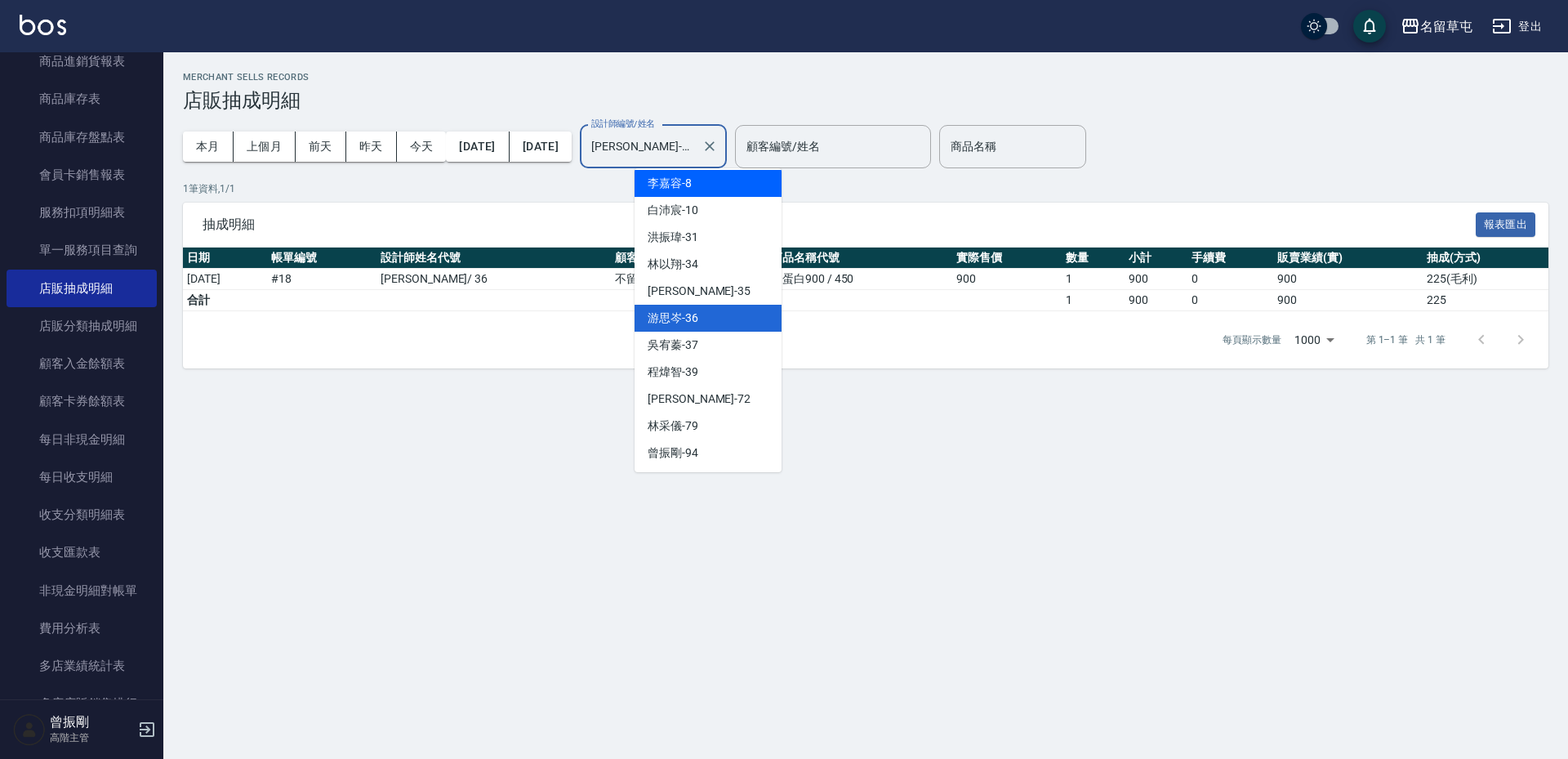
scroll to position [168, 0]
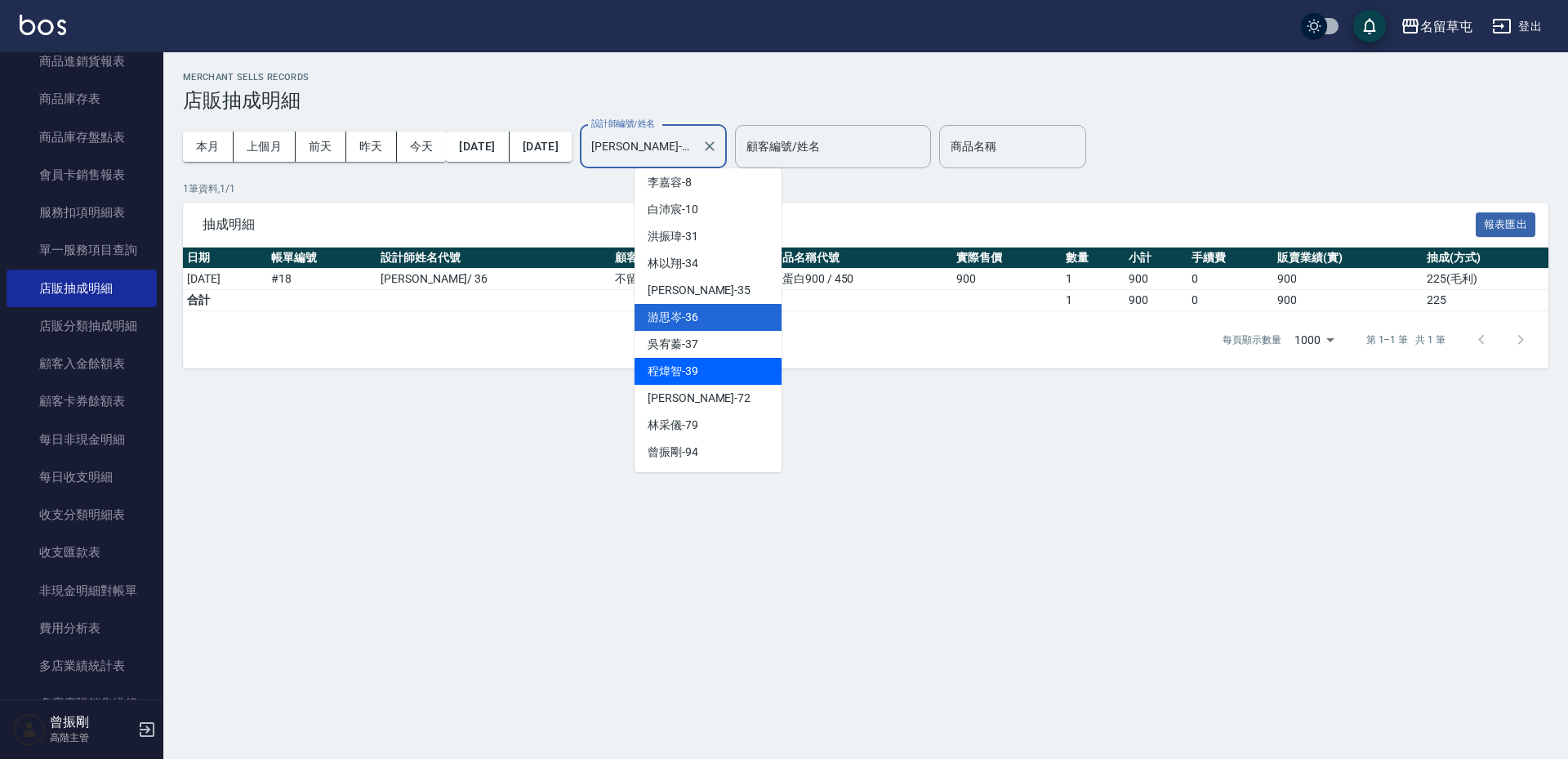
click at [683, 377] on span "程煒智 -39" at bounding box center [673, 372] width 51 height 18
type input "程煒智-39"
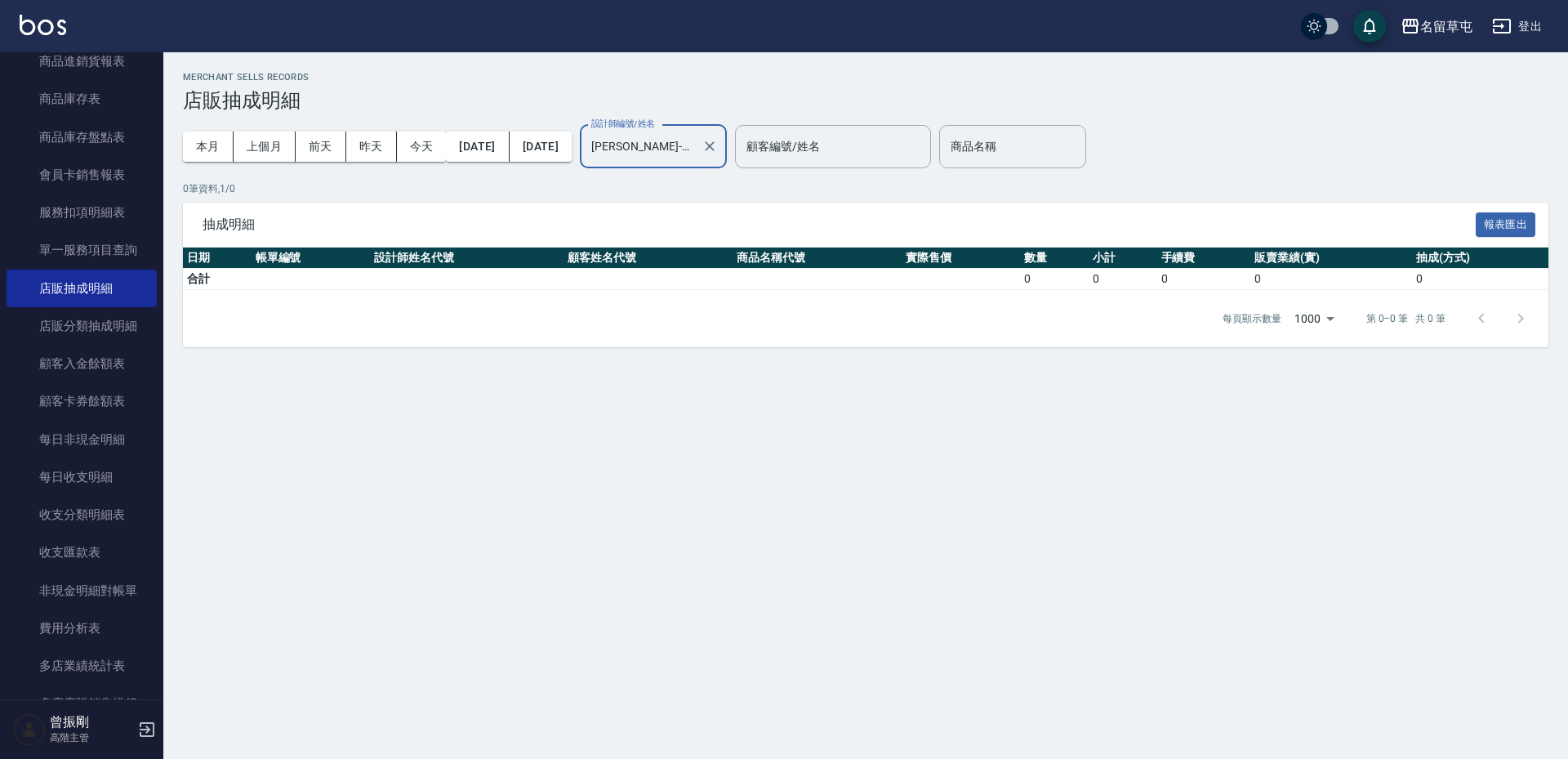
click at [695, 133] on input "程煒智-39" at bounding box center [641, 146] width 108 height 28
click at [1213, 78] on h2 "Merchant Sells Records" at bounding box center [866, 77] width 1365 height 11
click at [1431, 34] on div "名留草屯" at bounding box center [1446, 26] width 53 height 20
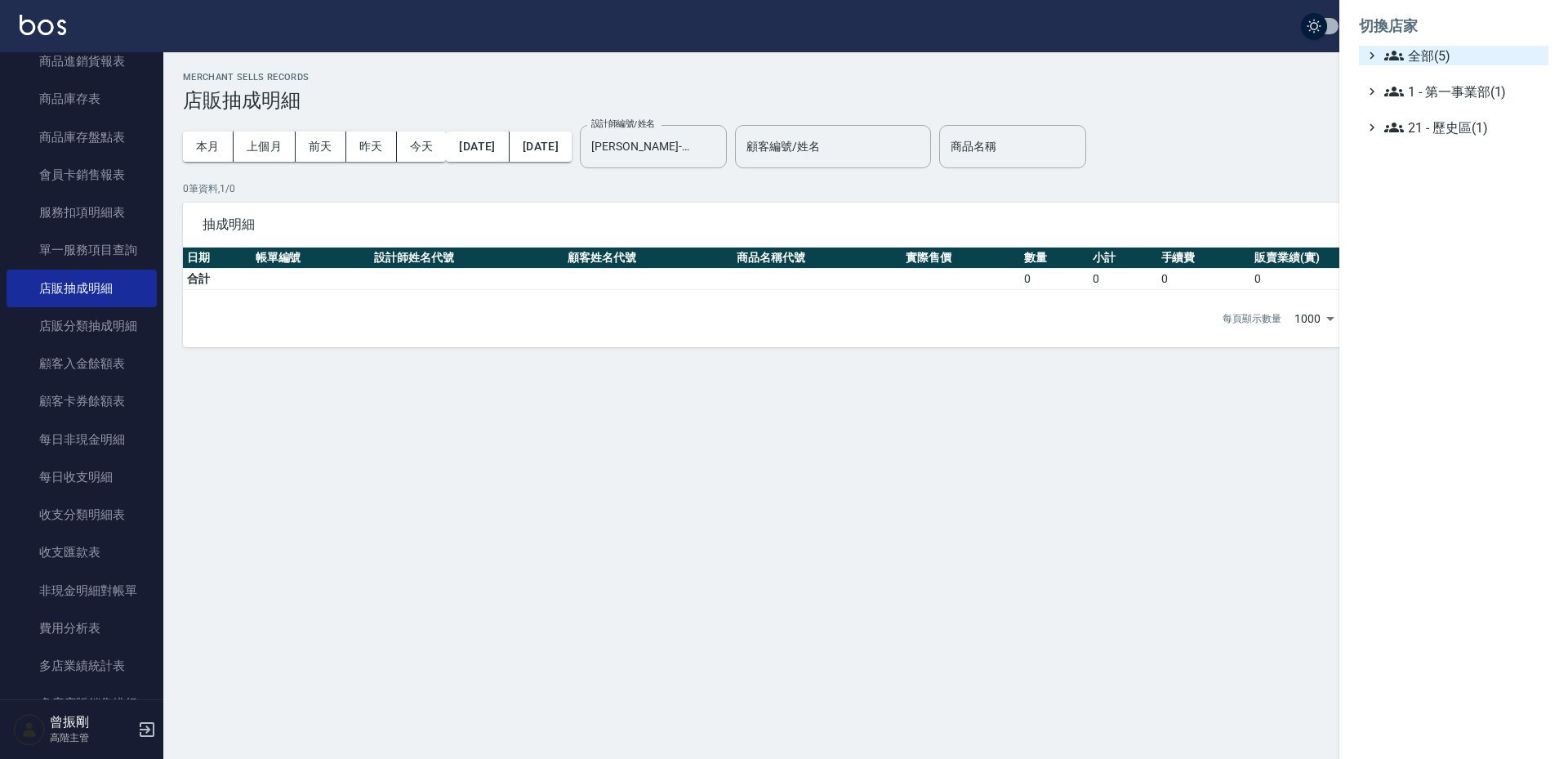
click at [1428, 59] on span "全部(5)" at bounding box center [1463, 56] width 158 height 20
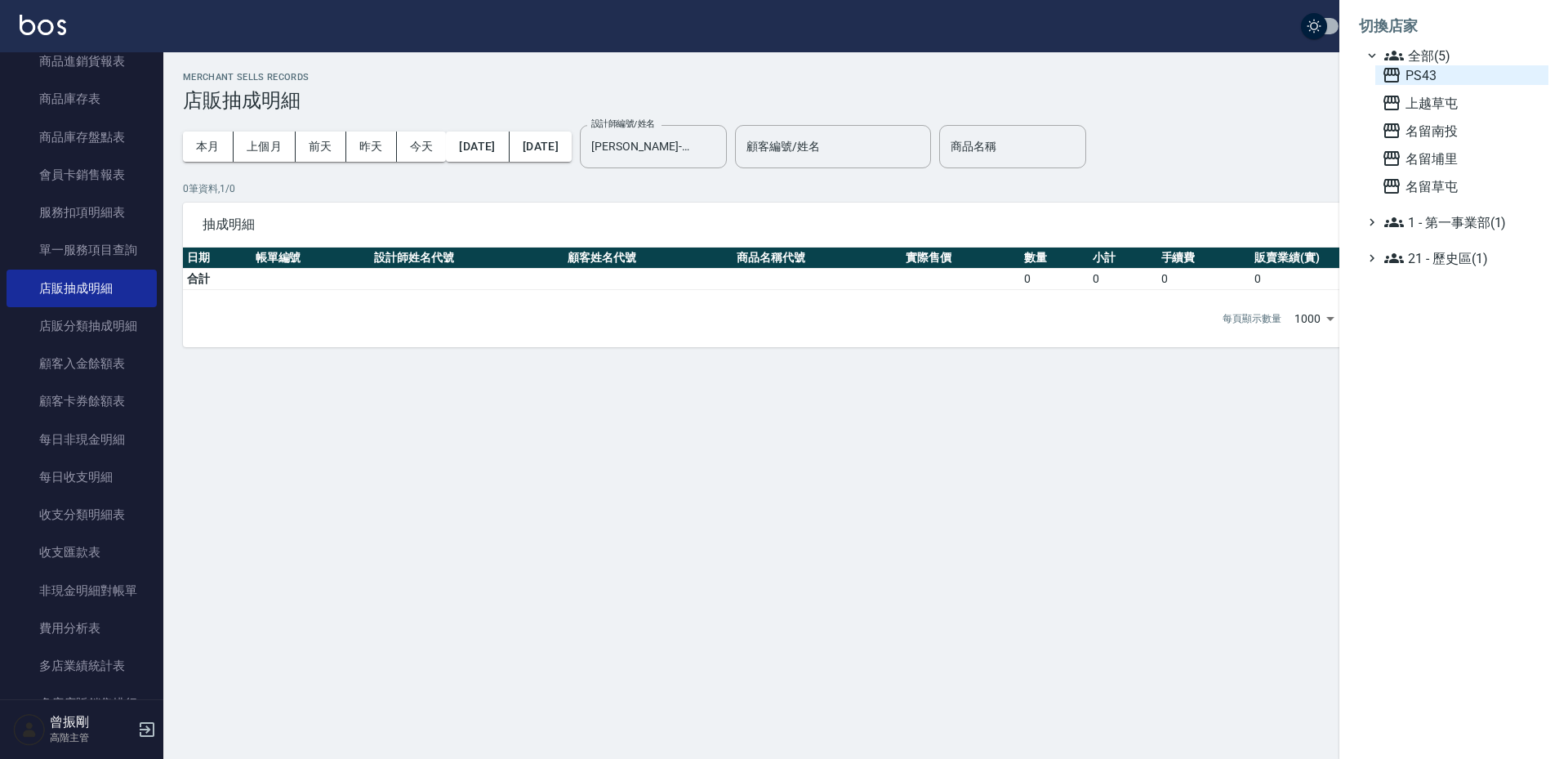
click at [1427, 75] on span "PS43" at bounding box center [1462, 75] width 160 height 20
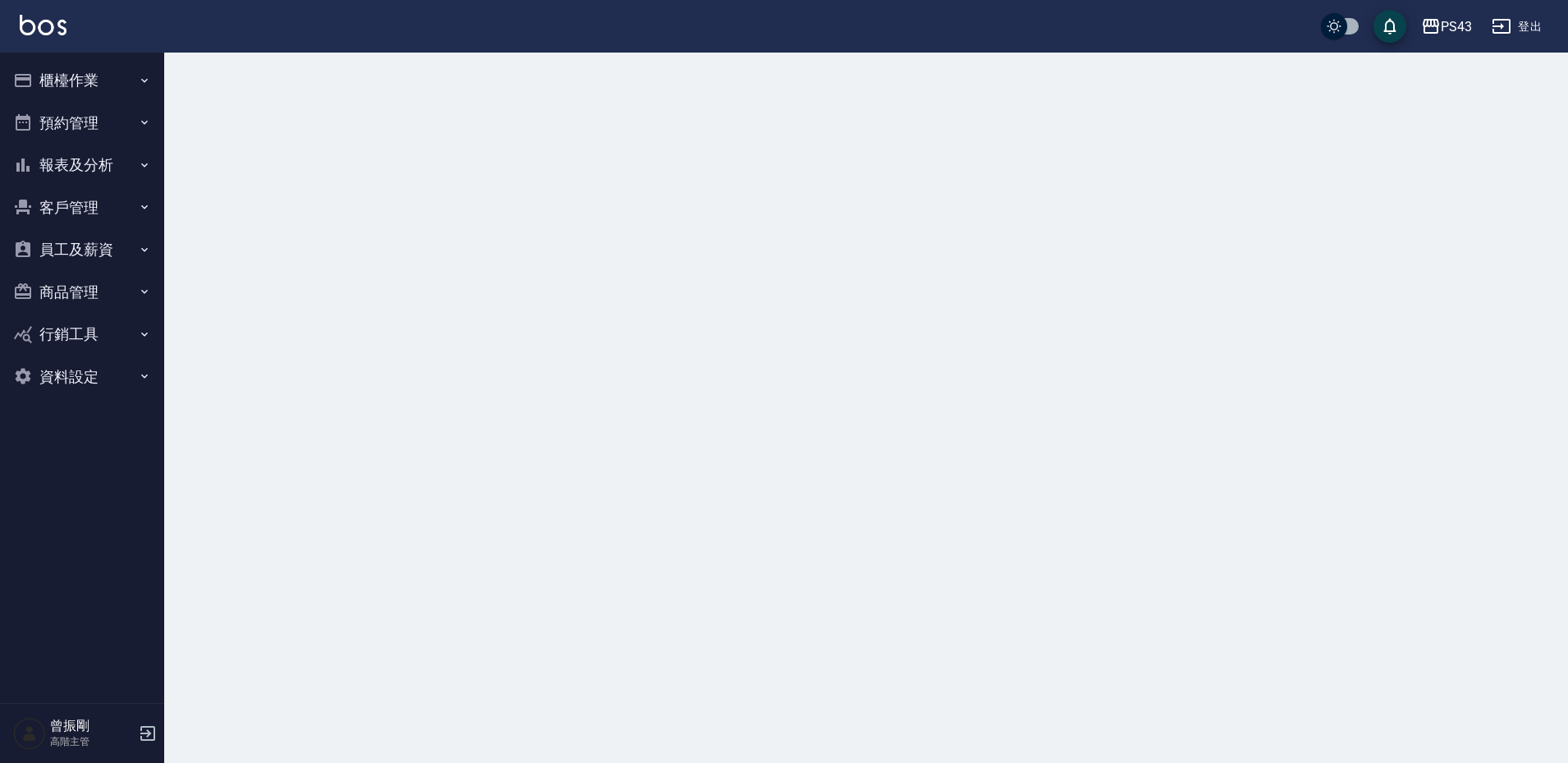
click at [81, 164] on button "報表及分析" at bounding box center [82, 166] width 151 height 43
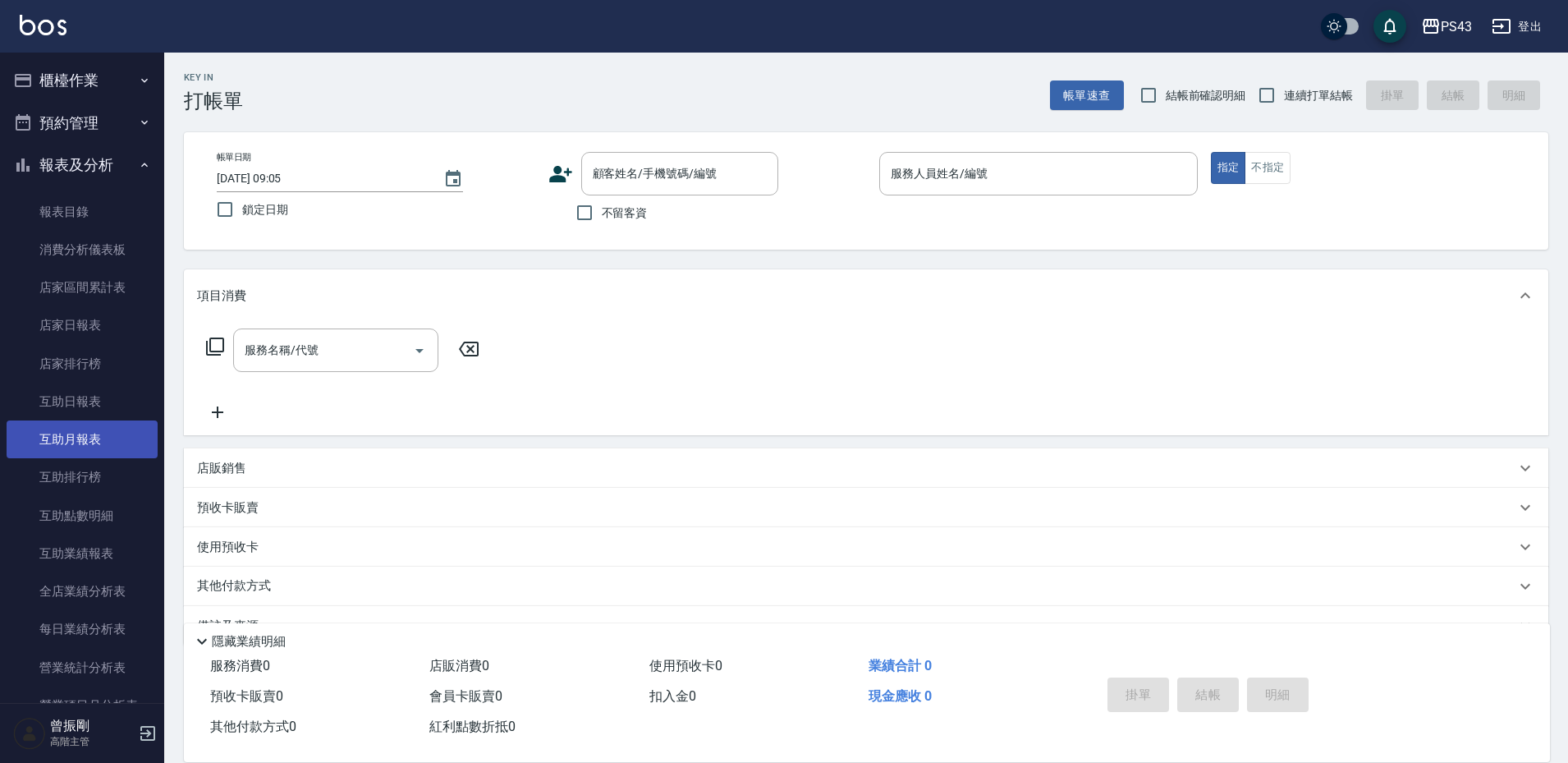
click at [82, 448] on link "互助月報表" at bounding box center [82, 439] width 151 height 38
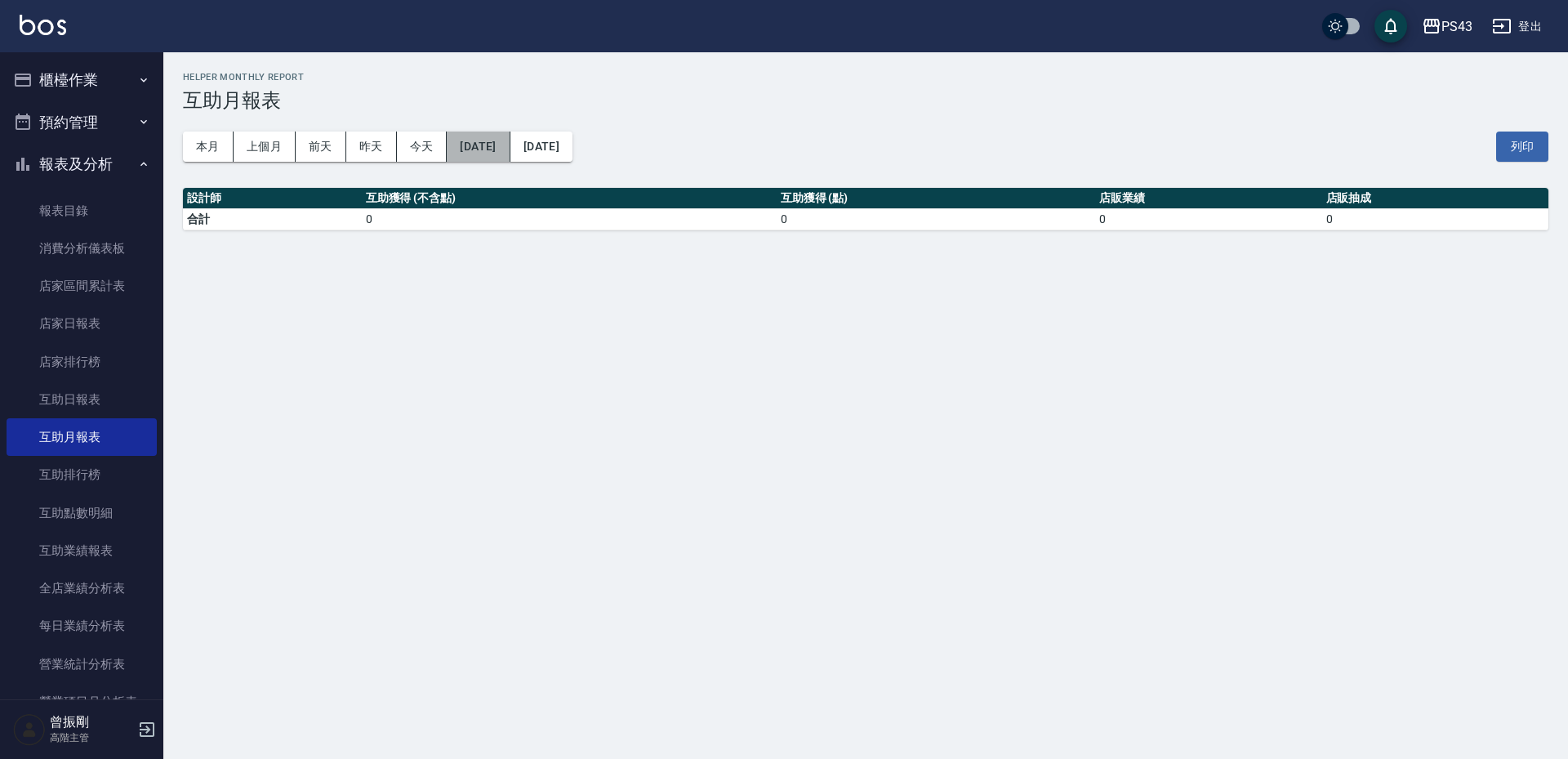
click at [510, 148] on button "[DATE]" at bounding box center [478, 146] width 62 height 30
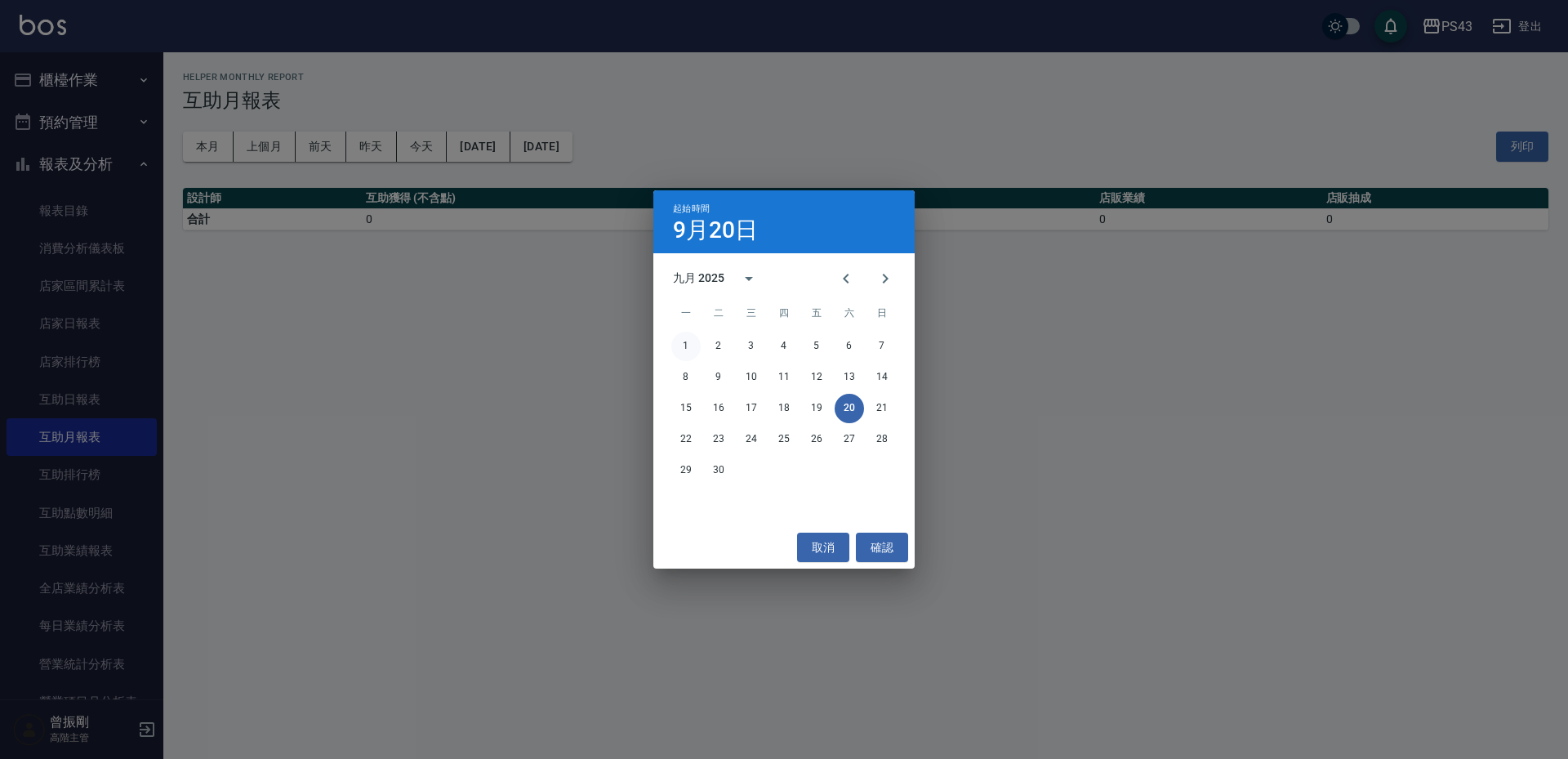
click at [682, 337] on button "1" at bounding box center [686, 346] width 29 height 29
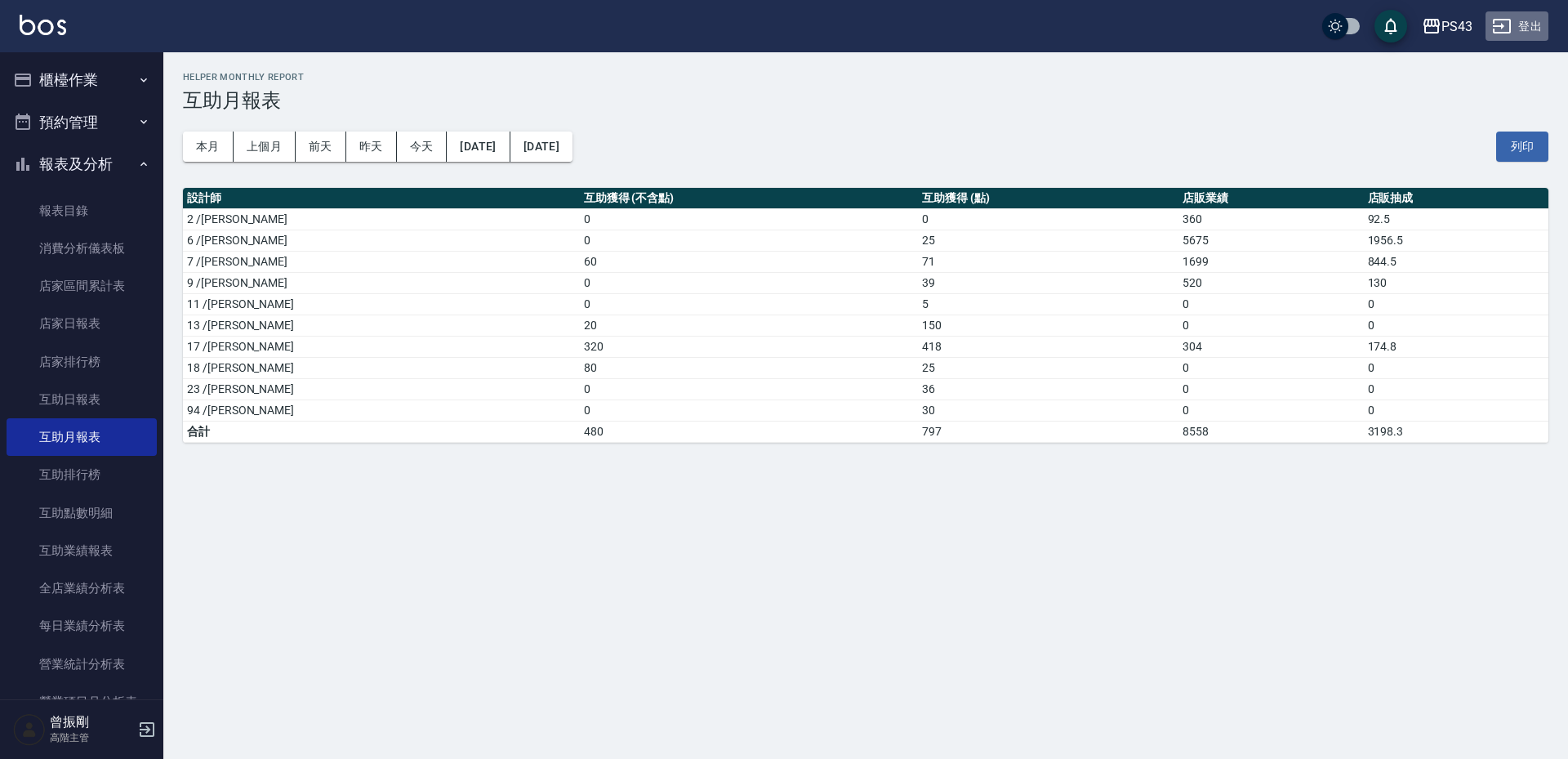
click at [1518, 28] on button "登出" at bounding box center [1516, 26] width 62 height 30
